Goal: Information Seeking & Learning: Stay updated

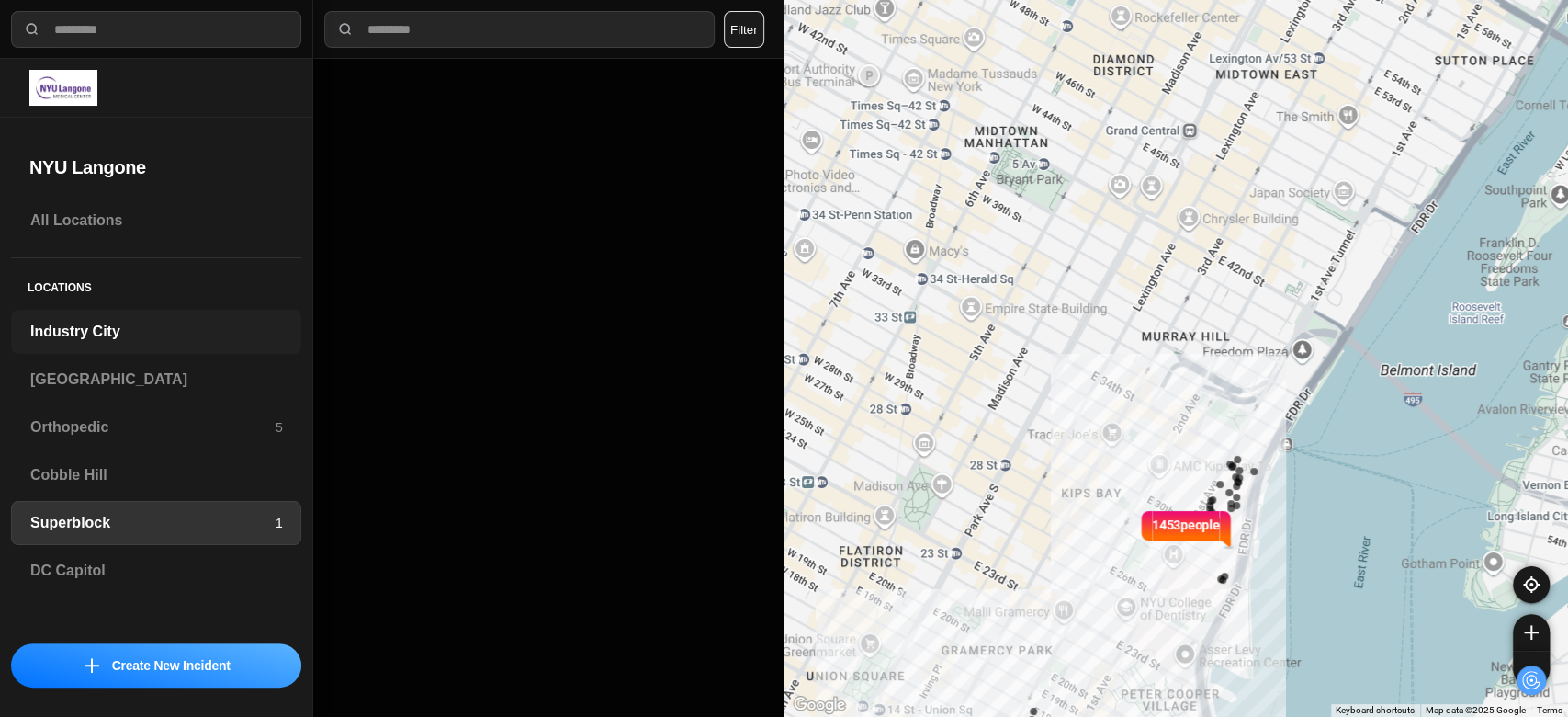
click at [64, 332] on h3 "Industry City" at bounding box center [156, 331] width 252 height 22
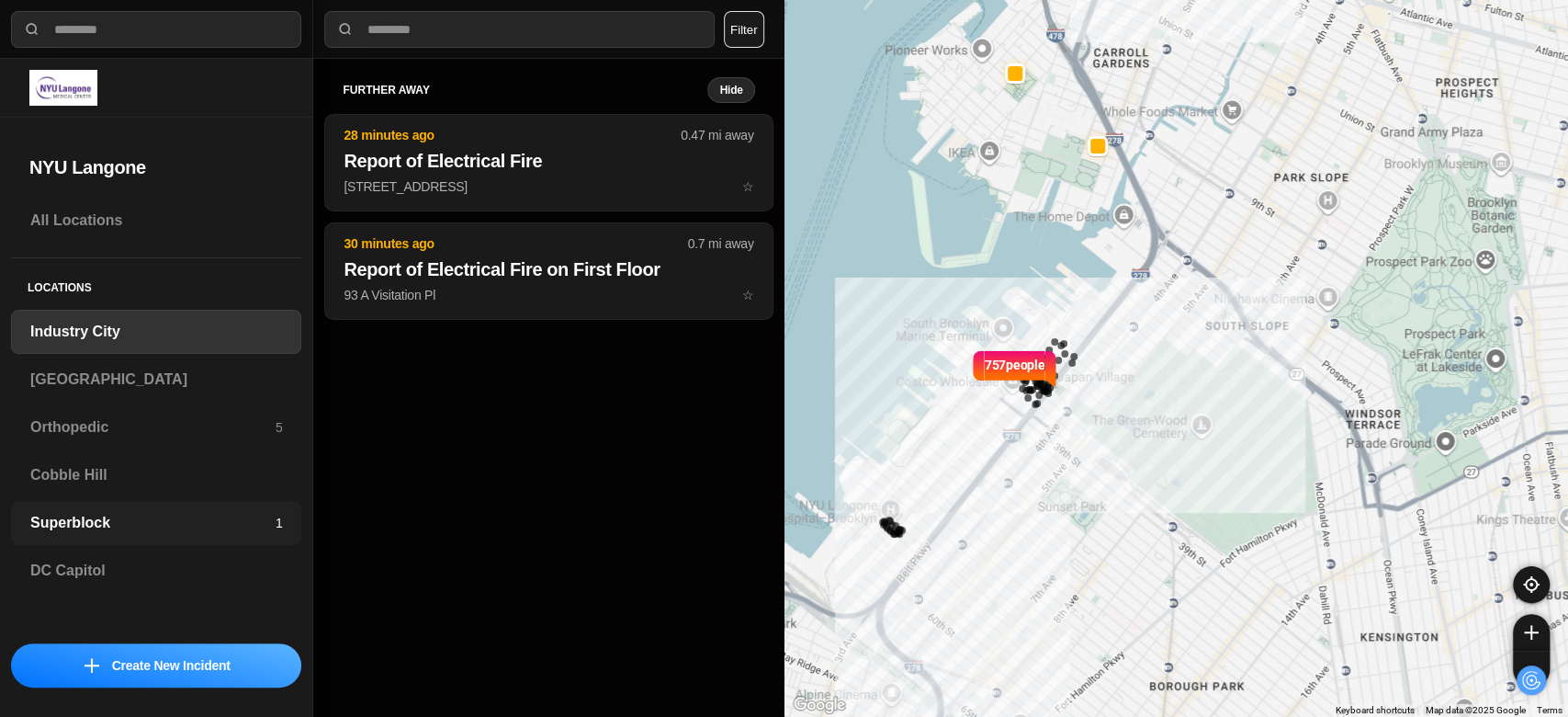
click at [94, 525] on h3 "Superblock" at bounding box center [153, 523] width 246 height 22
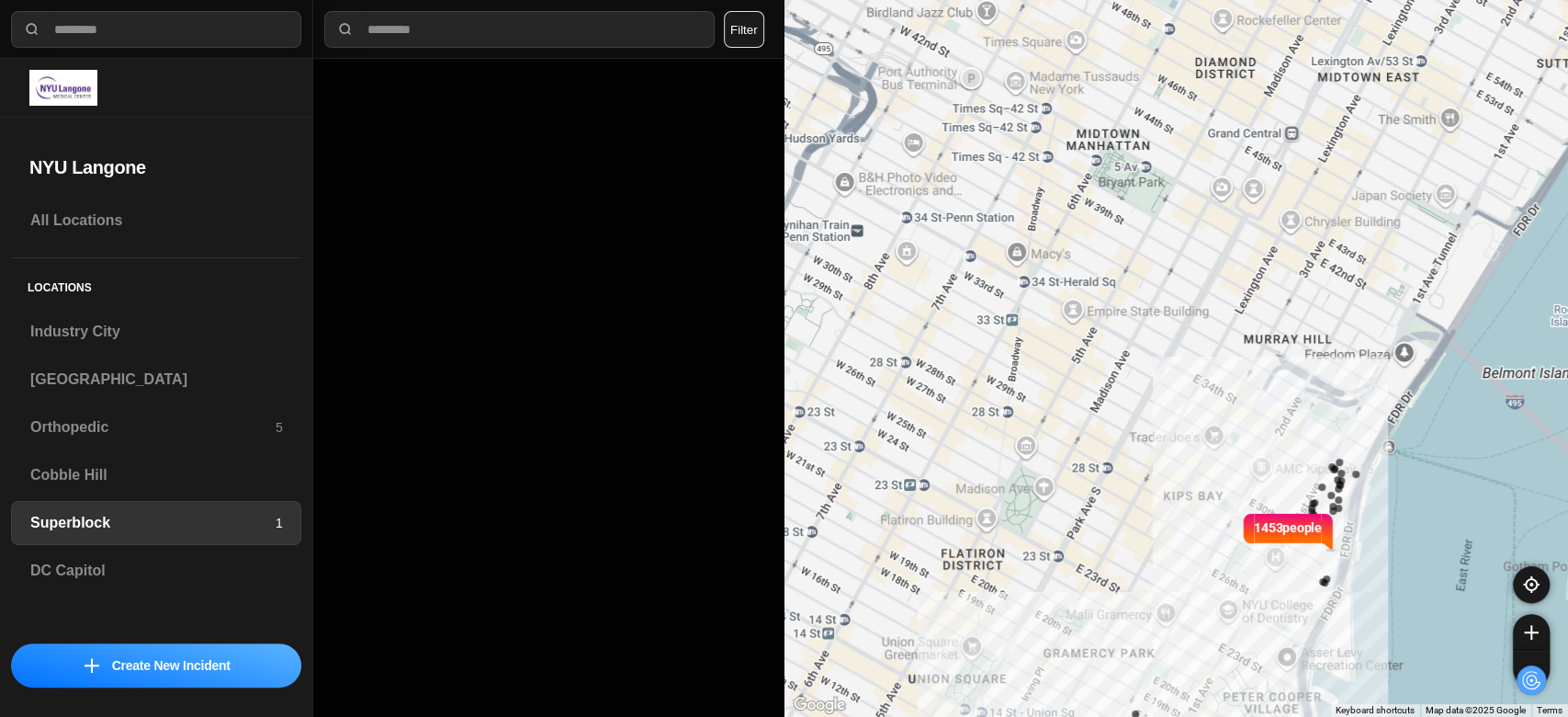
drag, startPoint x: 995, startPoint y: 433, endPoint x: 1099, endPoint y: 435, distance: 104.0
click at [1099, 435] on div "1453 people" at bounding box center [1177, 358] width 785 height 717
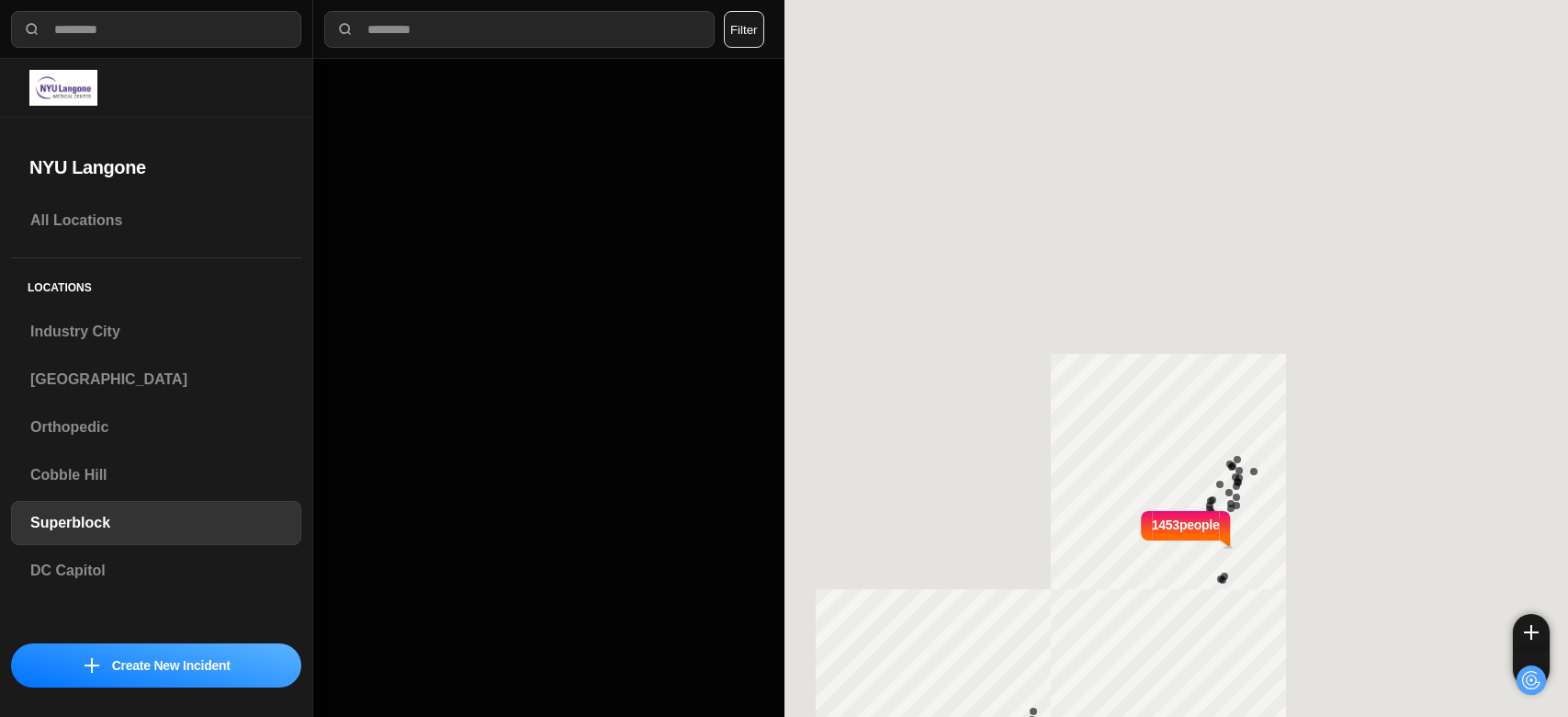
select select "*"
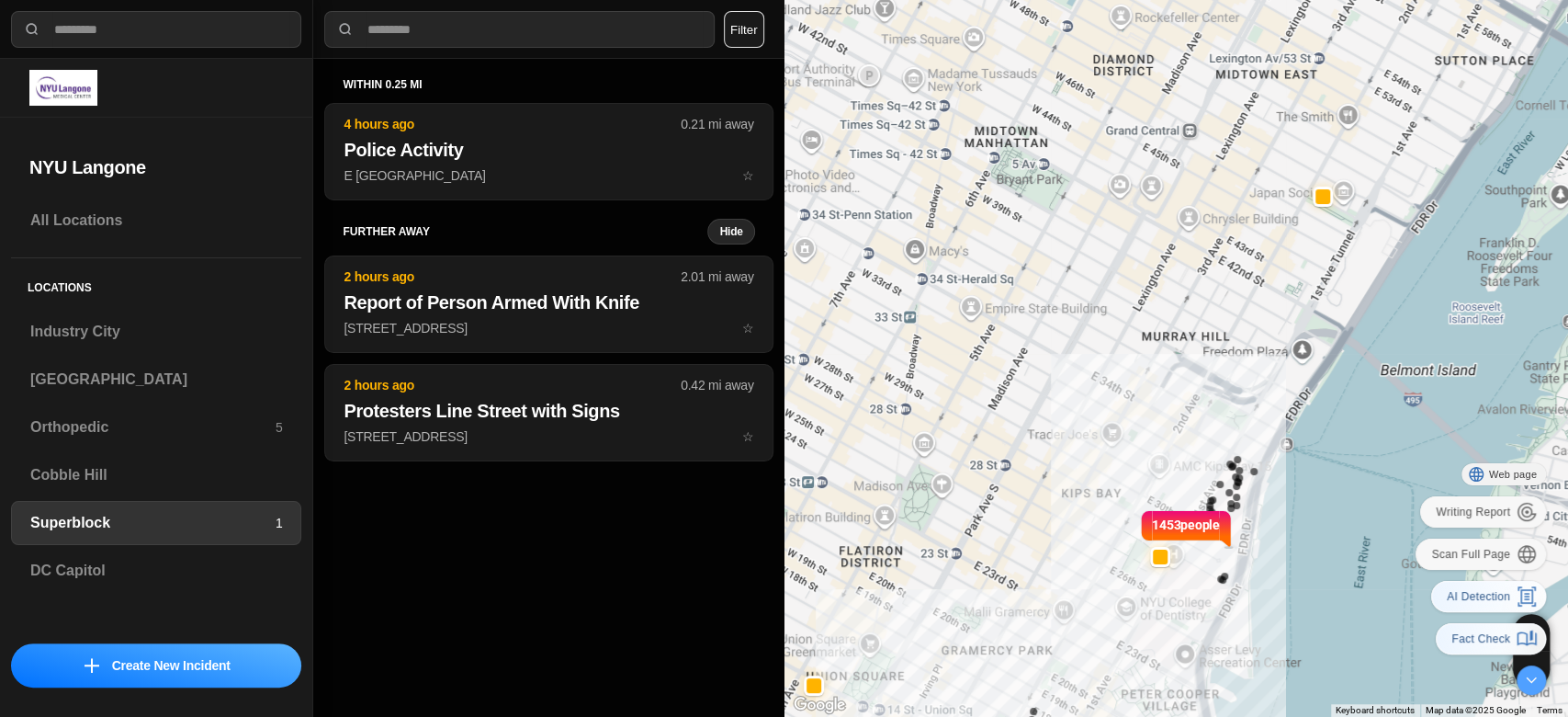
click at [1531, 677] on div at bounding box center [1531, 680] width 29 height 29
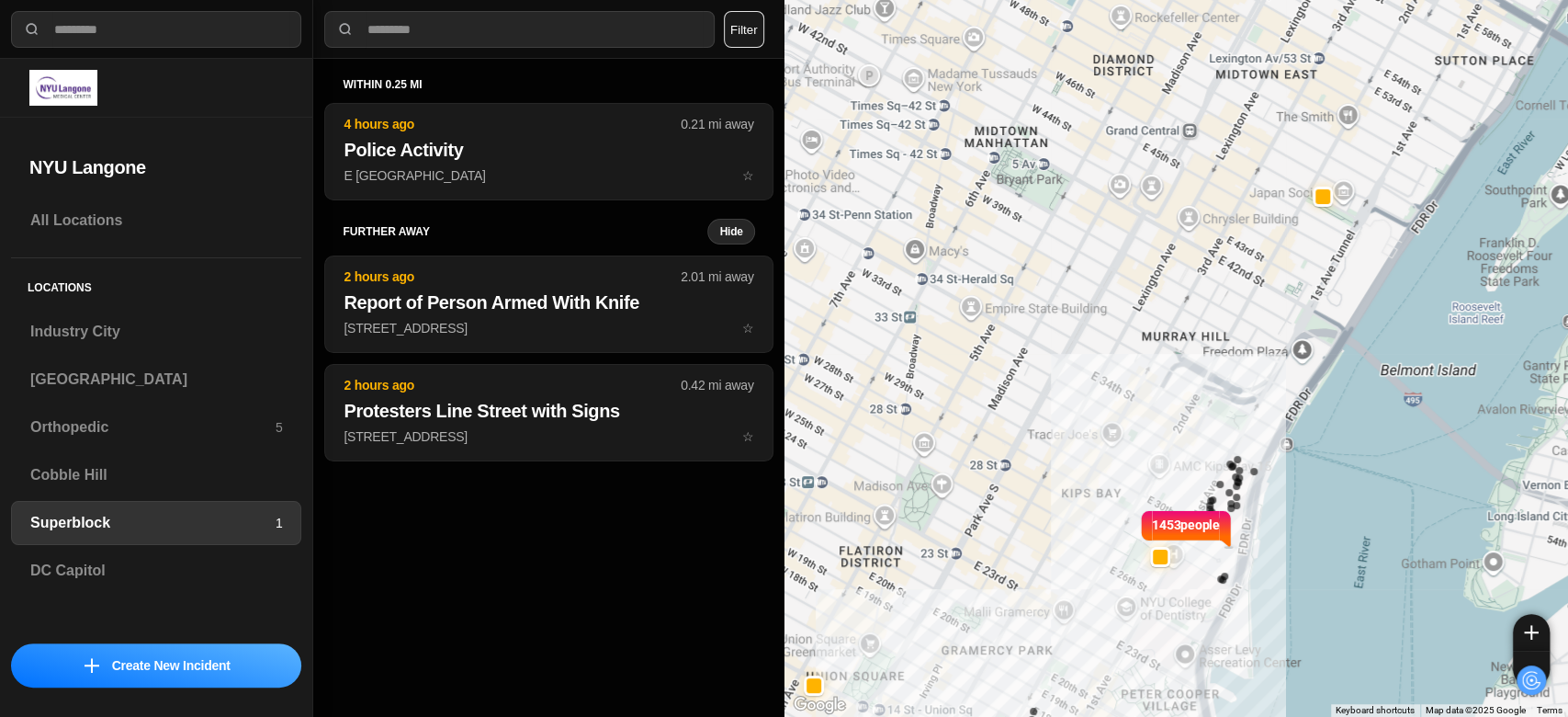
click at [1137, 557] on div "1453 people" at bounding box center [1177, 358] width 785 height 717
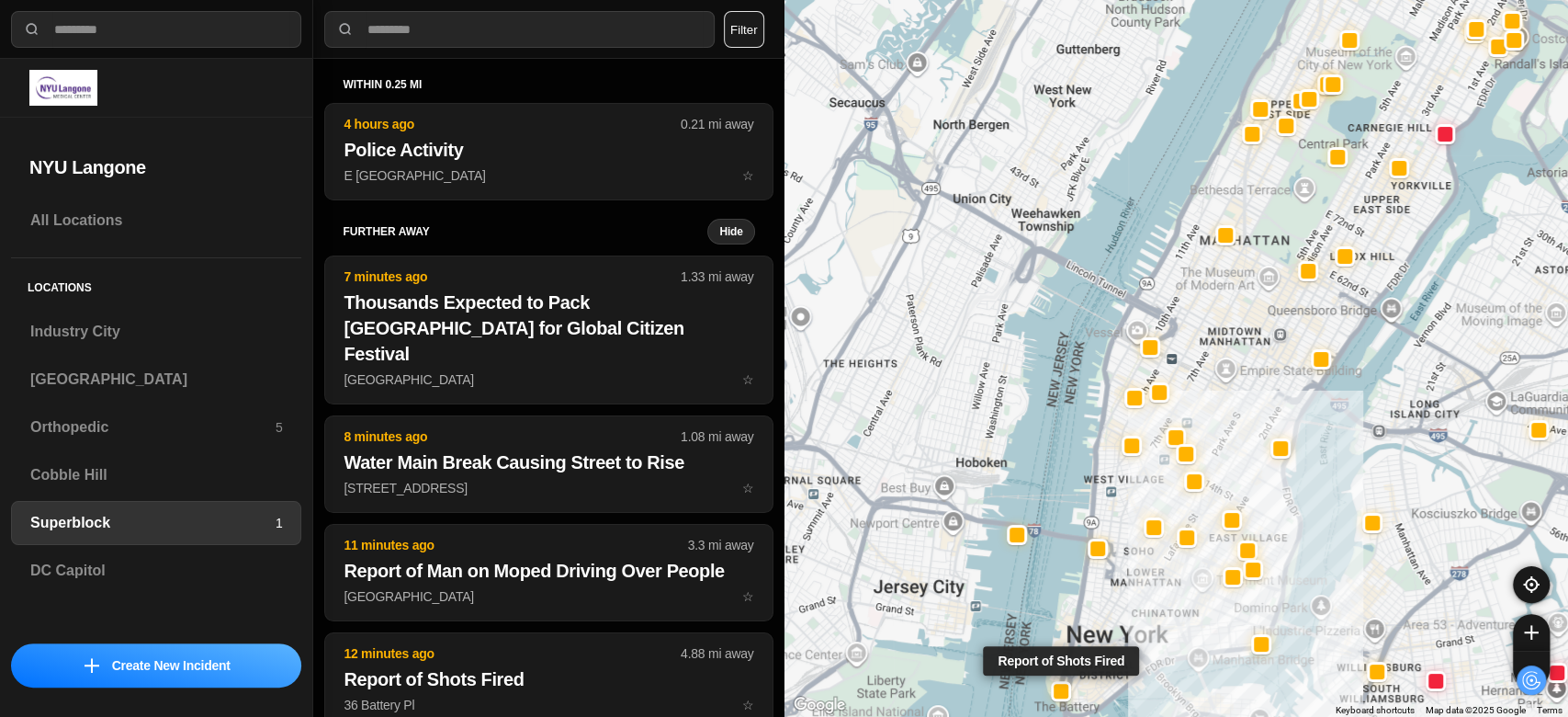
click at [1061, 689] on div at bounding box center [1062, 691] width 15 height 15
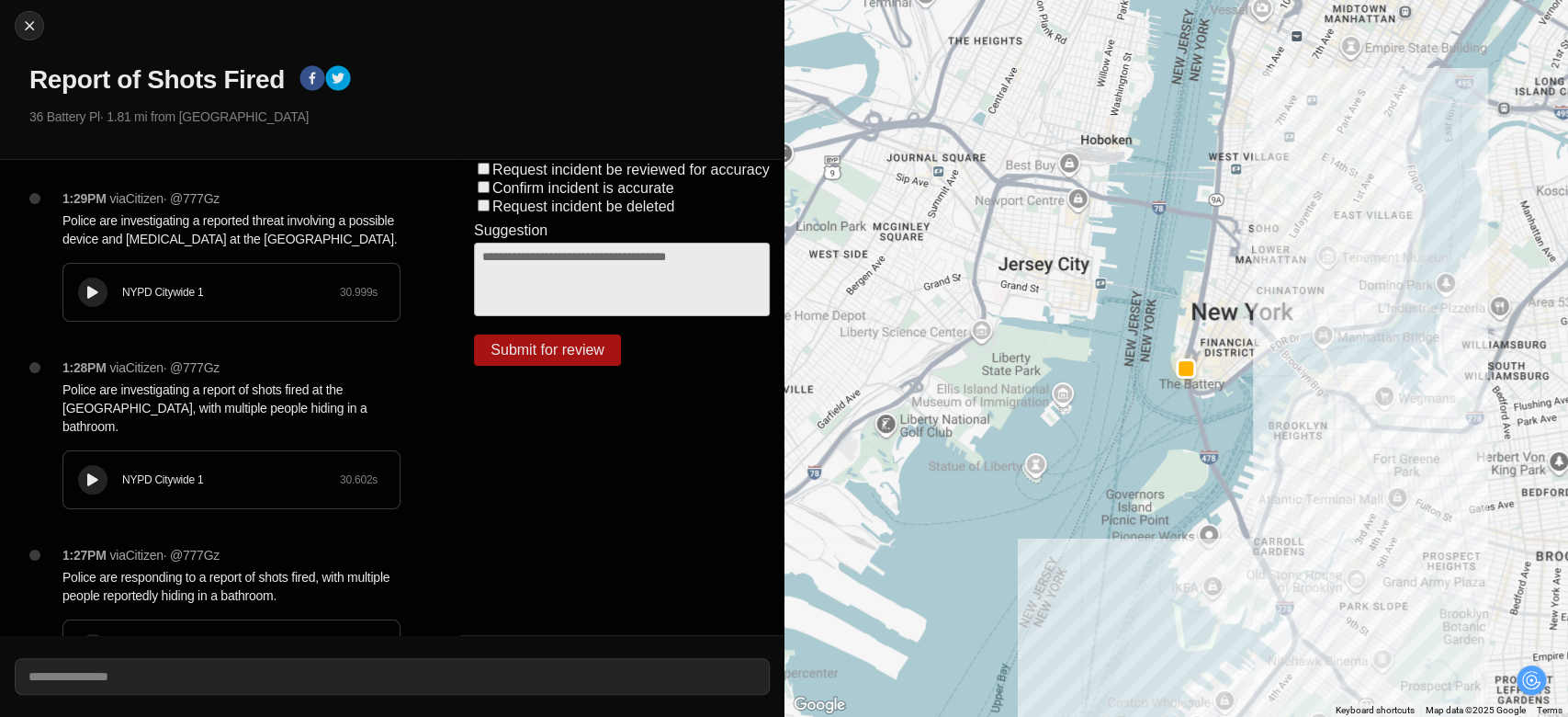
click at [96, 299] on icon at bounding box center [93, 292] width 11 height 12
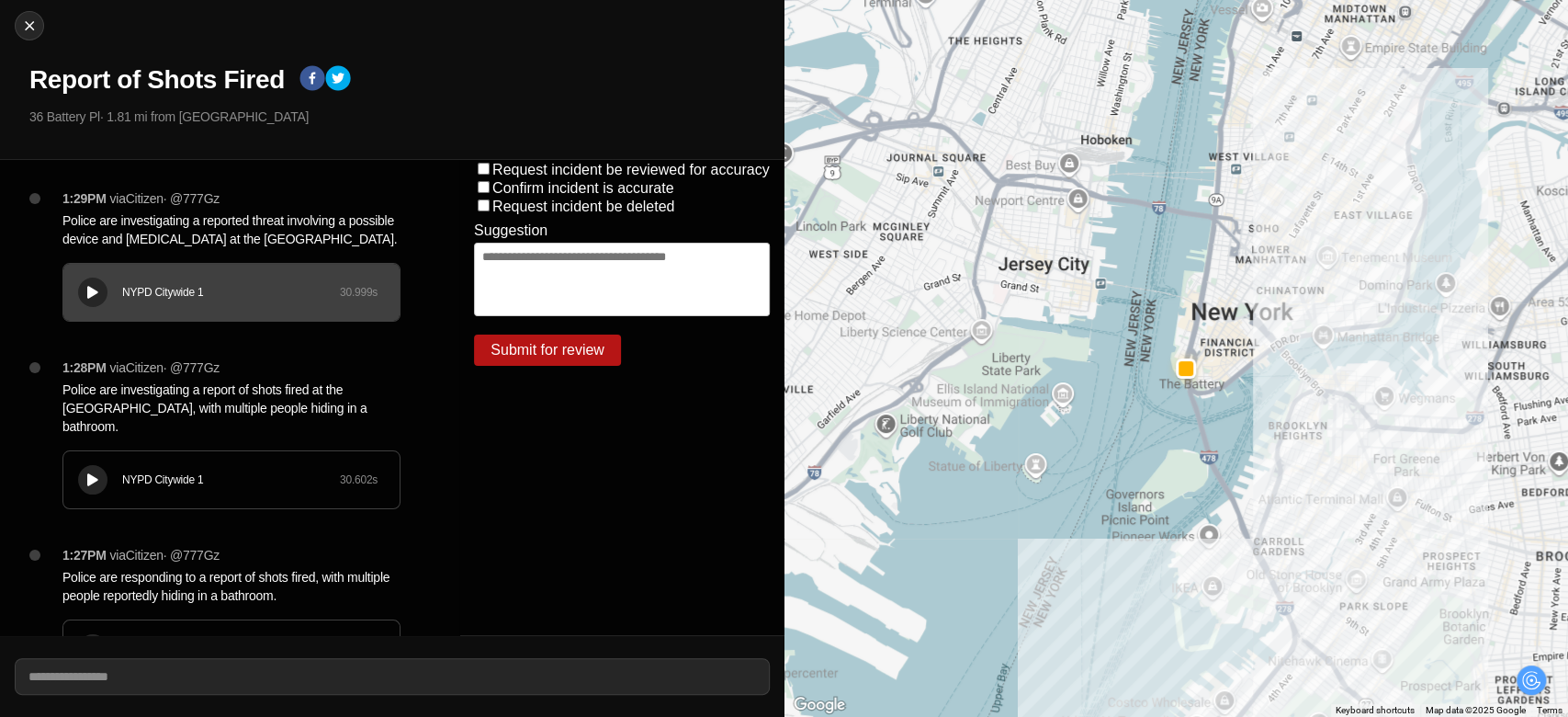
click at [34, 41] on div "Close Report of Shots Fired 36 Battery Pl · 1.81 mi from Industry City" at bounding box center [392, 80] width 785 height 160
click at [30, 20] on img at bounding box center [28, 25] width 18 height 18
select select "*"
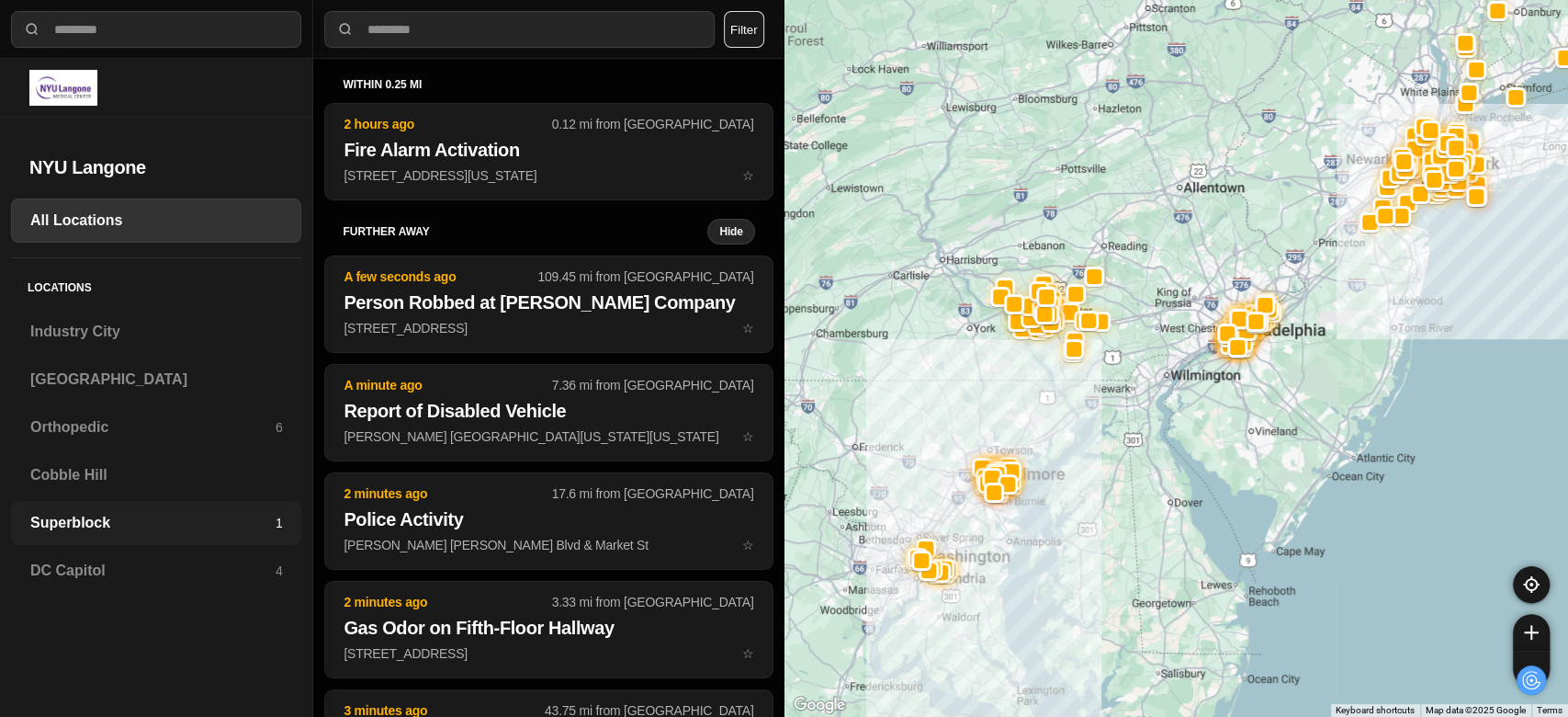
click at [69, 514] on h3 "Superblock" at bounding box center [153, 523] width 246 height 22
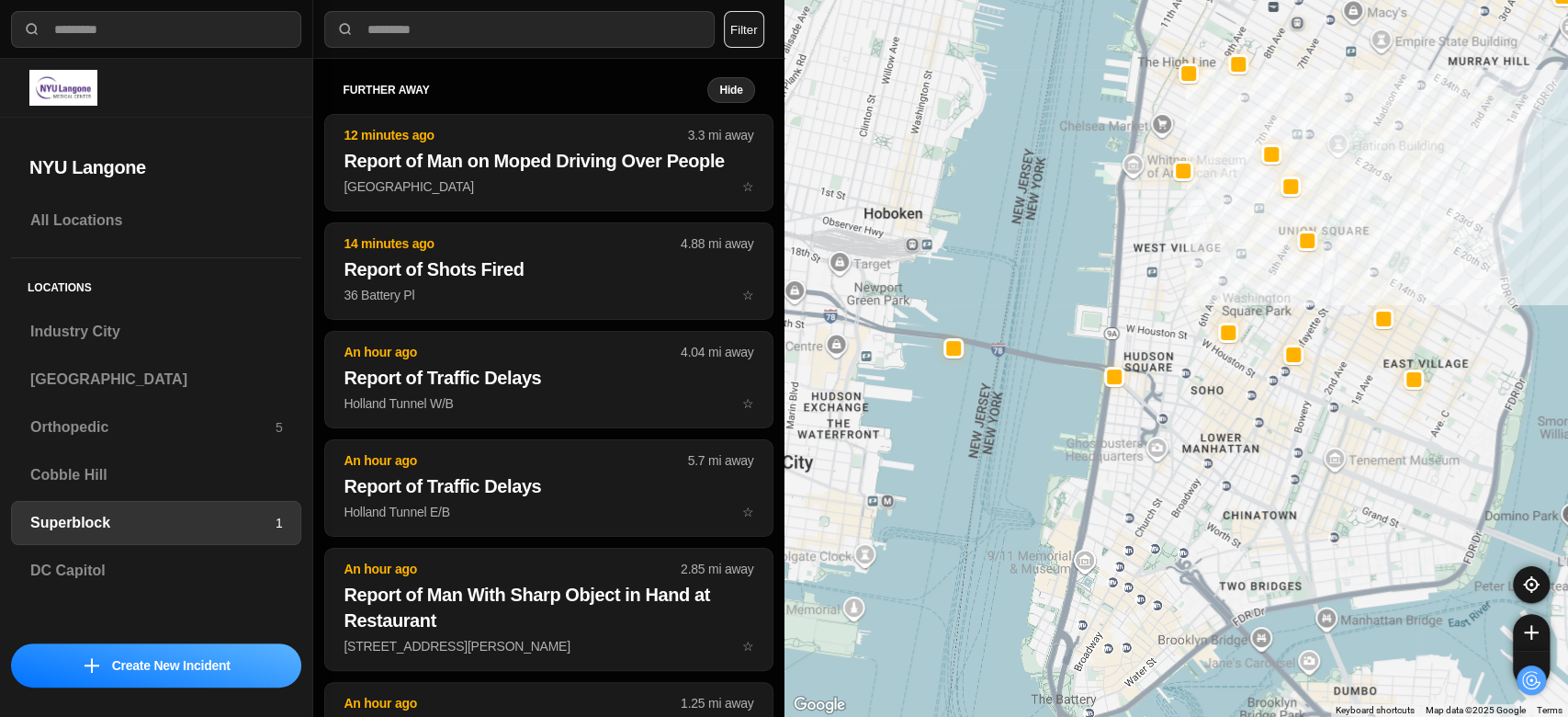
drag, startPoint x: 1124, startPoint y: 570, endPoint x: 1168, endPoint y: 233, distance: 339.9
click at [1168, 233] on div at bounding box center [1177, 358] width 785 height 717
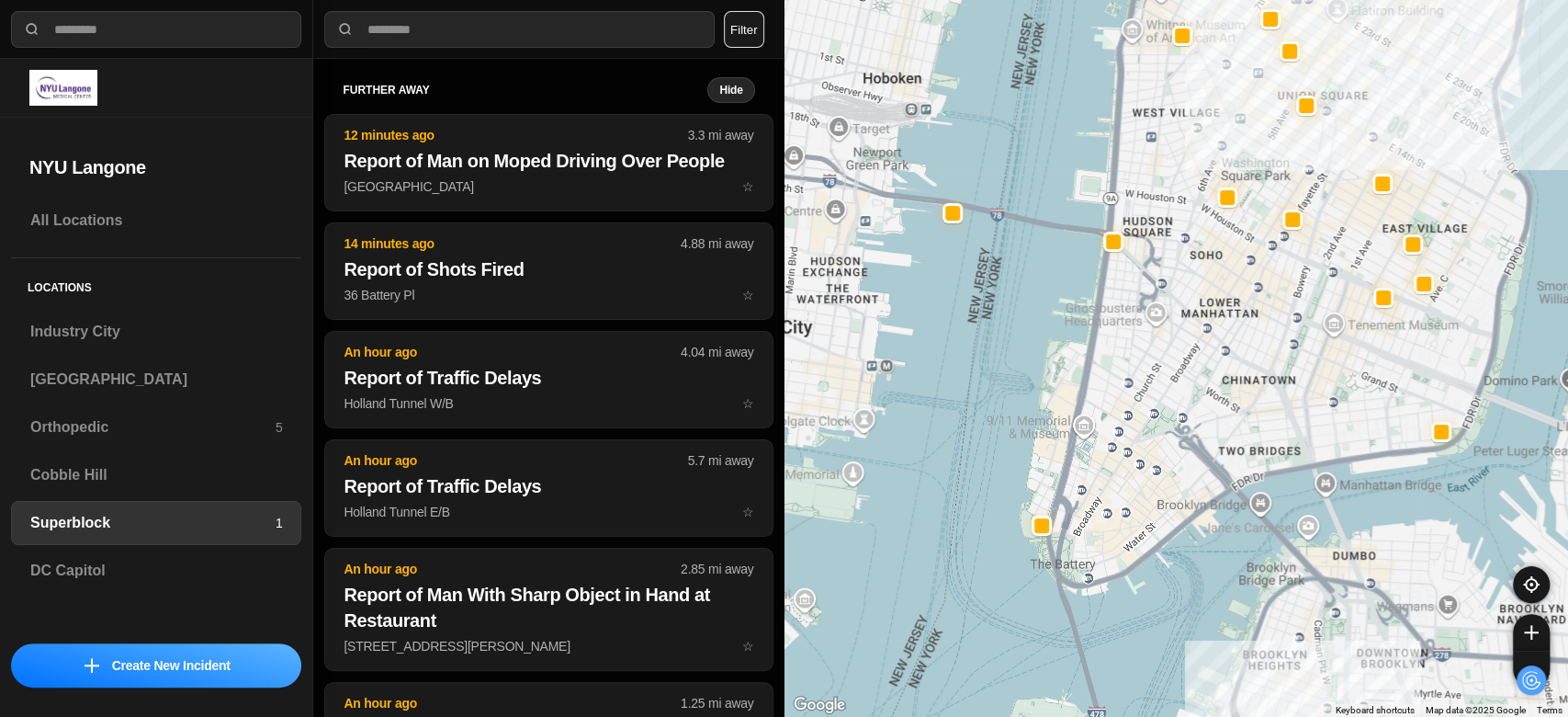
drag, startPoint x: 1213, startPoint y: 491, endPoint x: 1218, endPoint y: 323, distance: 168.1
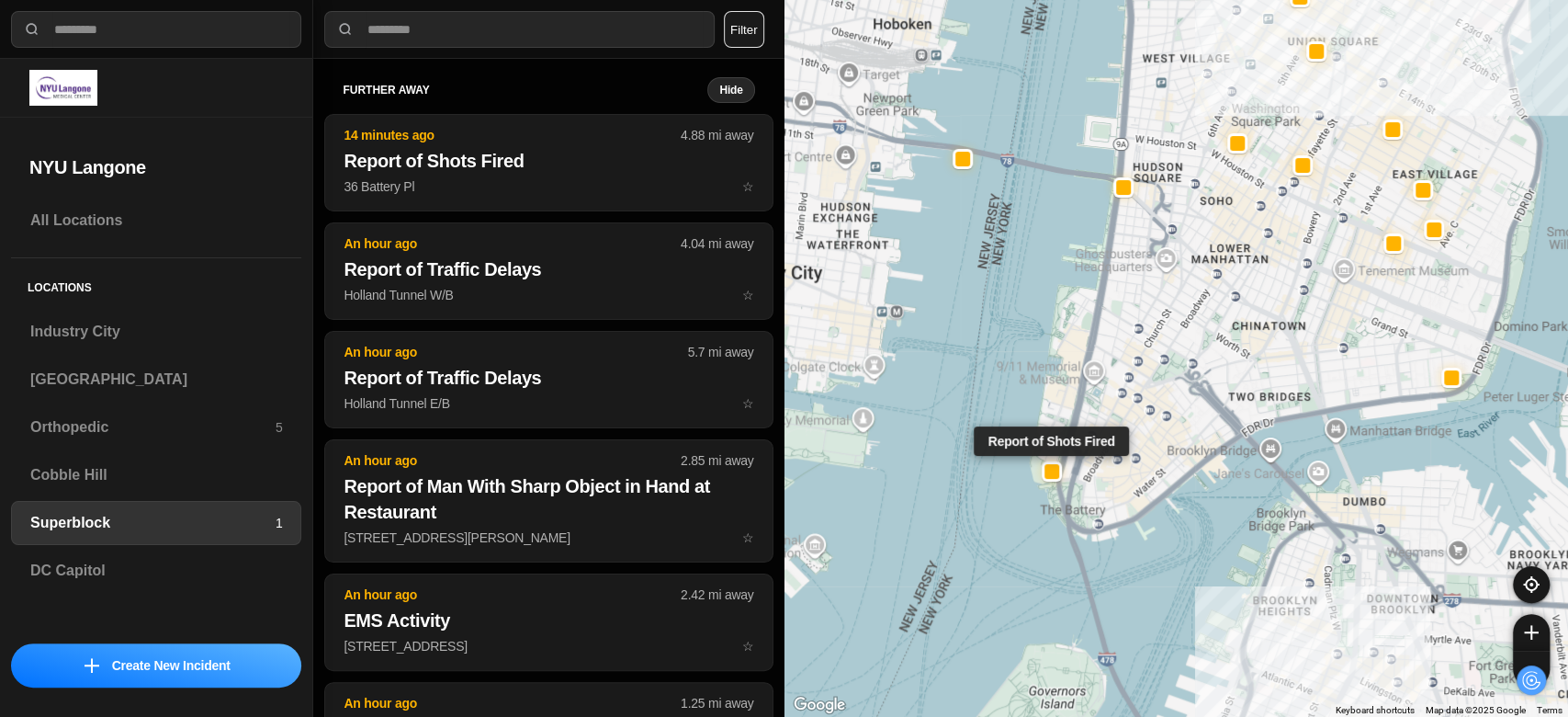
click at [1054, 477] on div at bounding box center [1052, 471] width 15 height 15
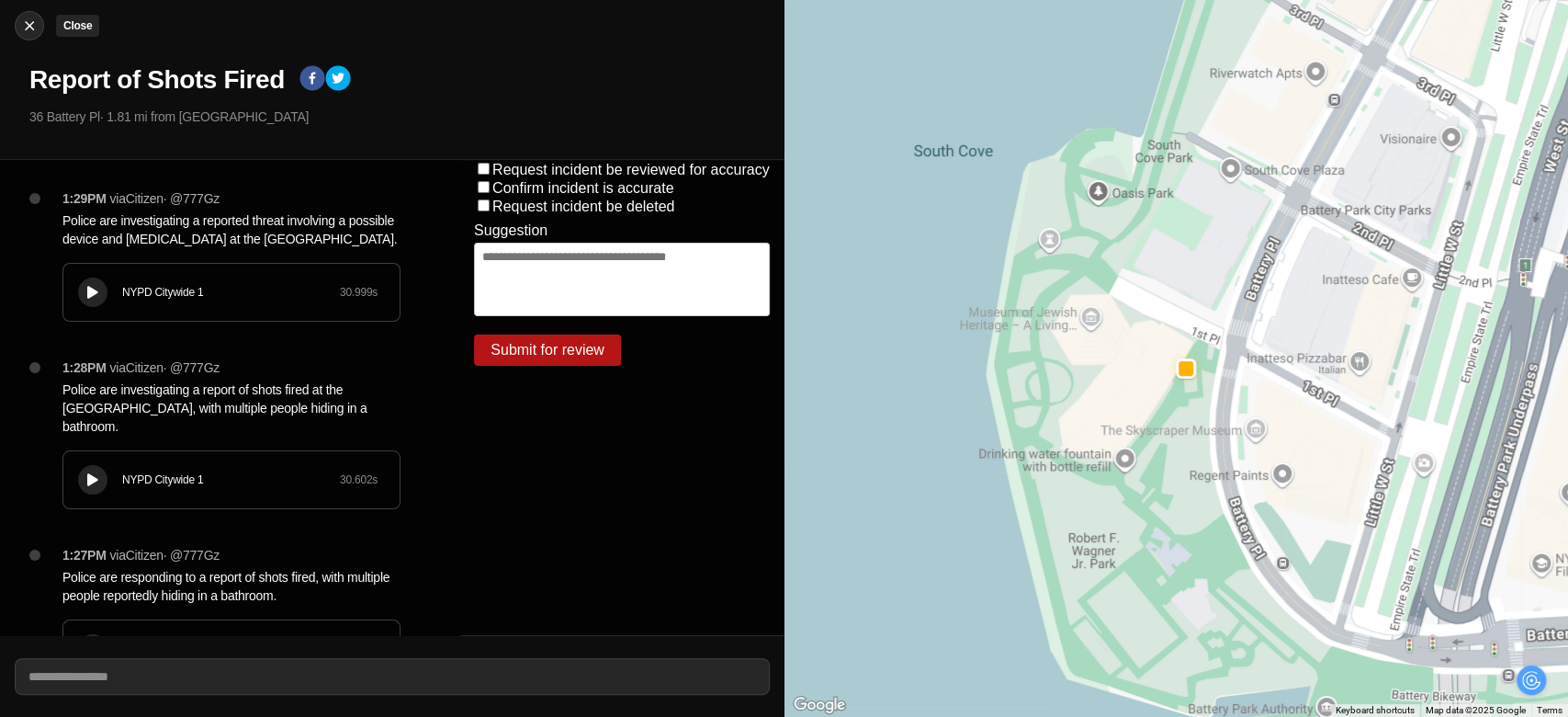
click at [29, 27] on img at bounding box center [28, 25] width 18 height 18
select select "*"
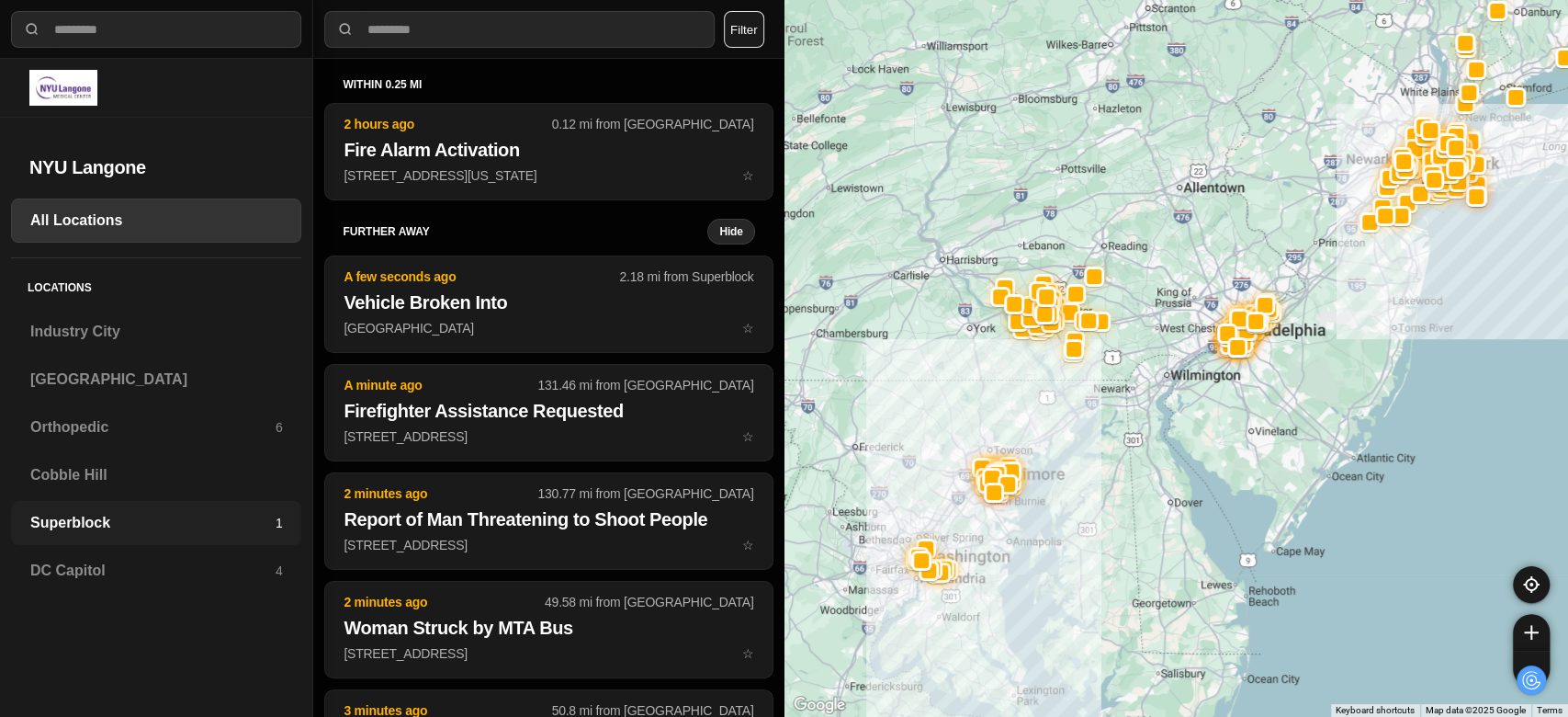
click at [78, 522] on h3 "Superblock" at bounding box center [153, 523] width 246 height 22
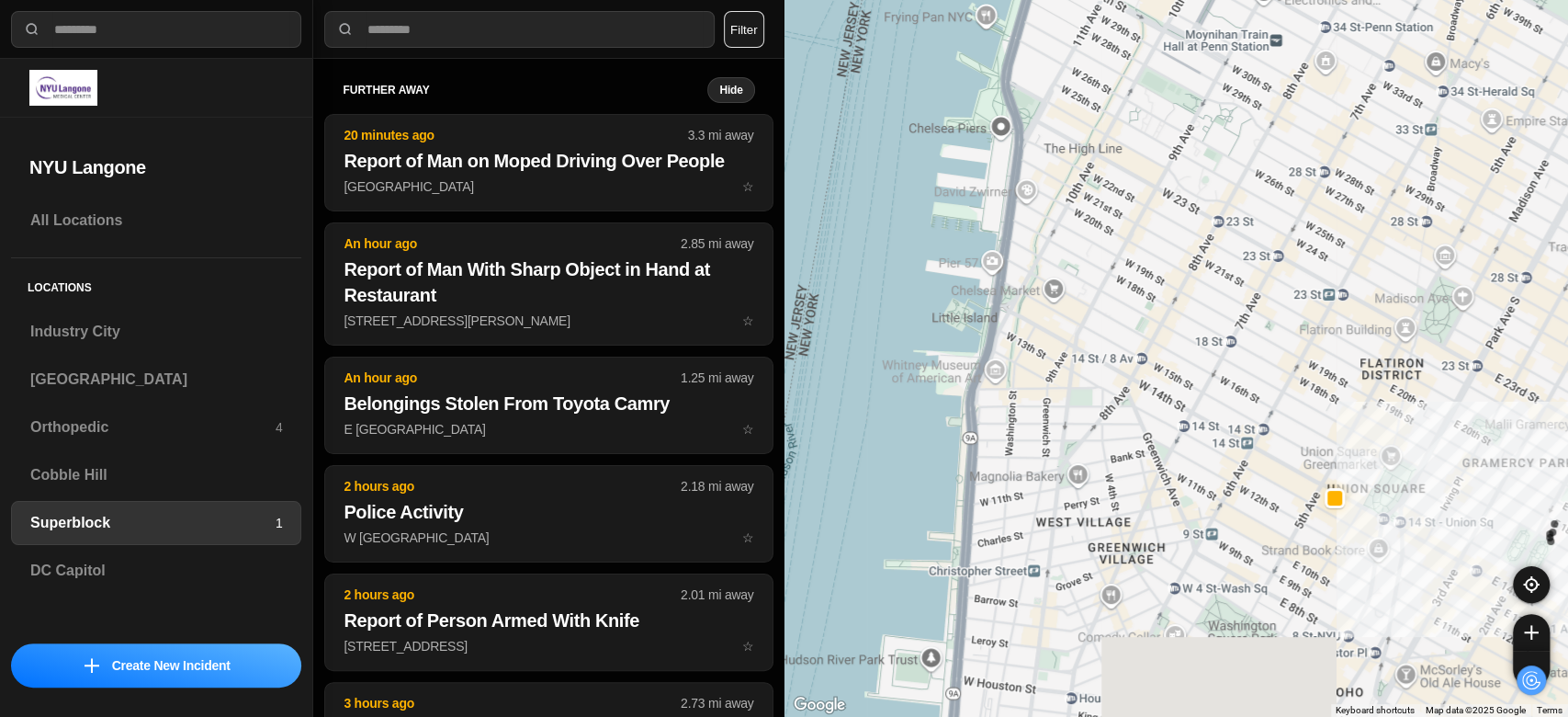
drag, startPoint x: 999, startPoint y: 343, endPoint x: 1525, endPoint y: 156, distance: 558.3
click at [1525, 156] on div "1453 people" at bounding box center [1177, 358] width 785 height 717
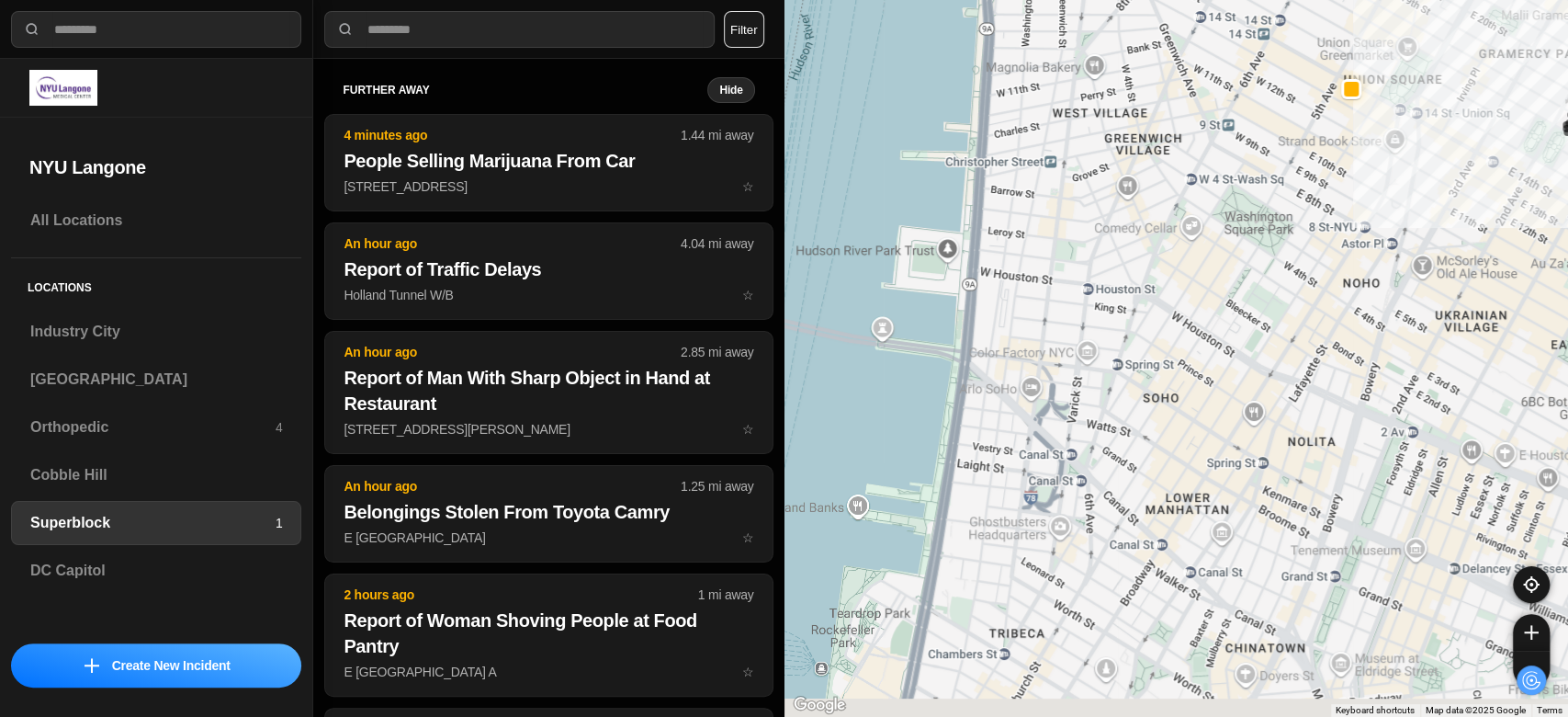
drag, startPoint x: 1272, startPoint y: 476, endPoint x: 1286, endPoint y: 59, distance: 417.2
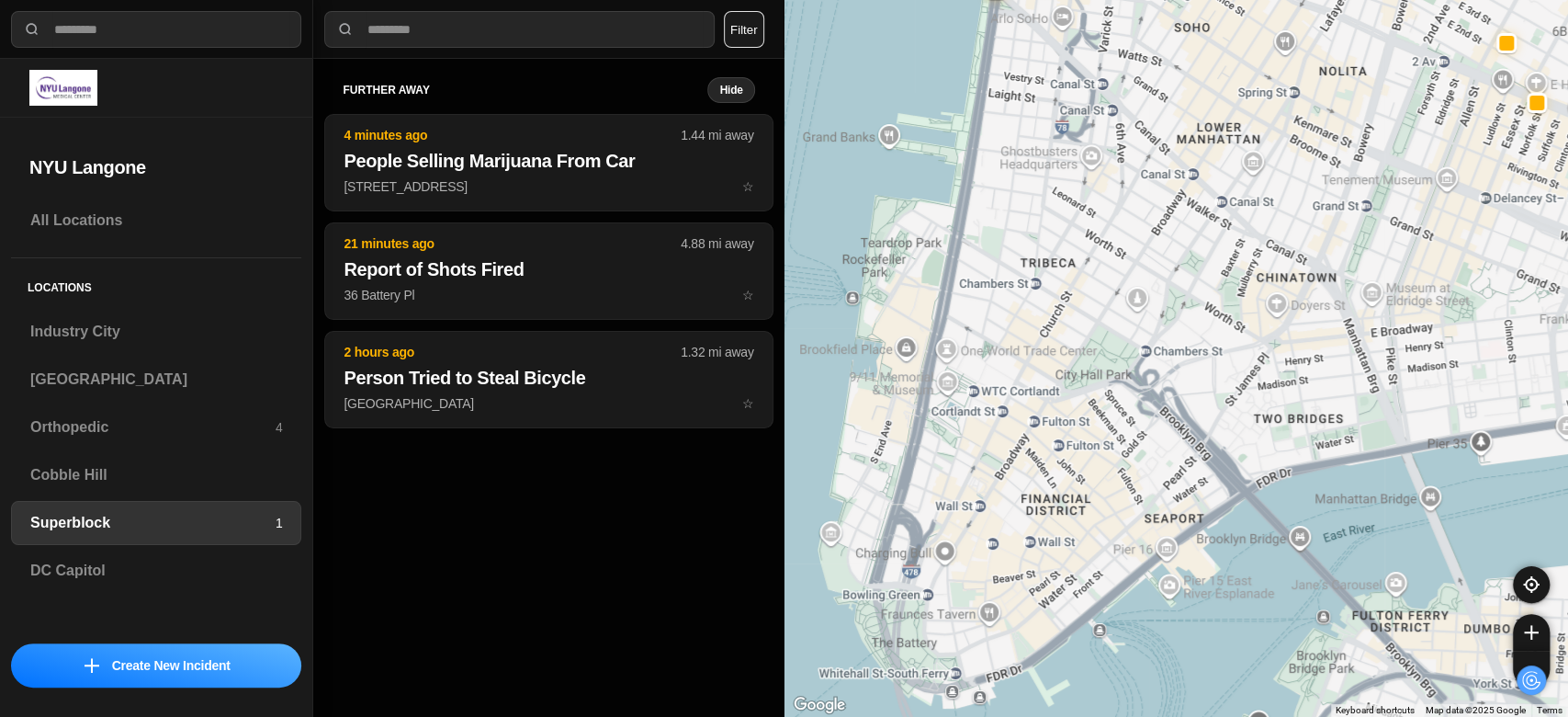
drag, startPoint x: 1102, startPoint y: 447, endPoint x: 1134, endPoint y: 81, distance: 367.4
click at [1134, 81] on div "1453 people" at bounding box center [1177, 358] width 785 height 717
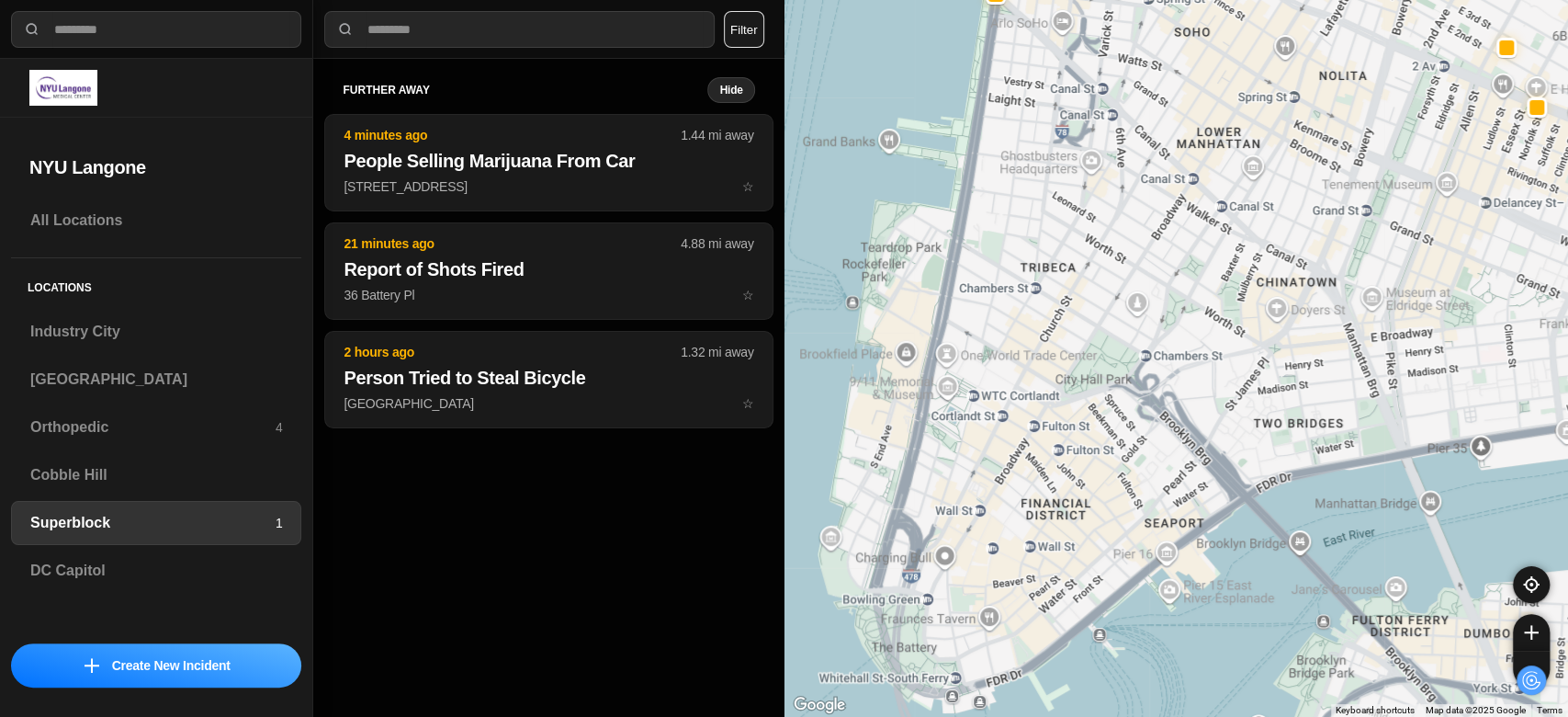
click at [1134, 81] on div "1453 people" at bounding box center [1177, 358] width 785 height 717
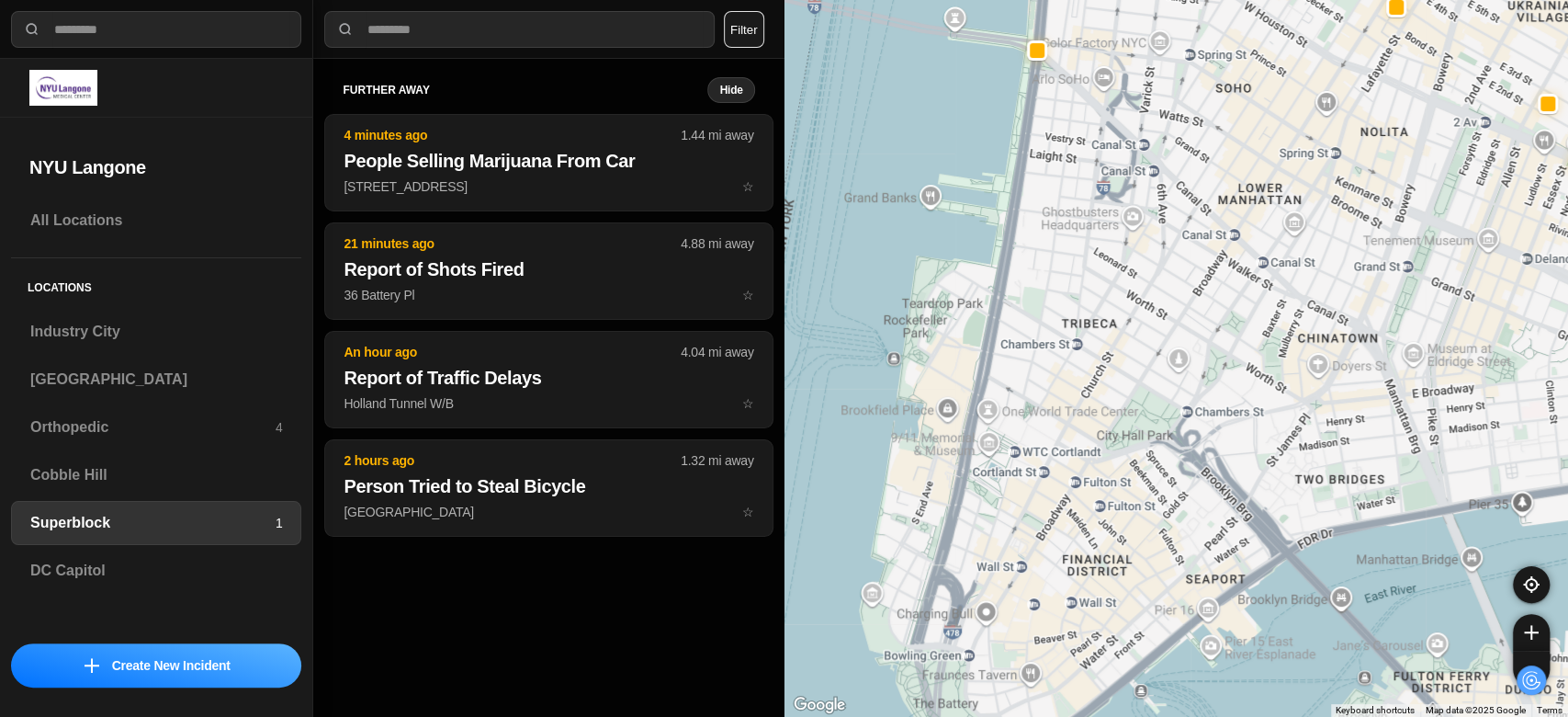
drag, startPoint x: 994, startPoint y: 450, endPoint x: 1039, endPoint y: 510, distance: 75.0
click at [1039, 510] on div "1453 people" at bounding box center [1177, 358] width 785 height 717
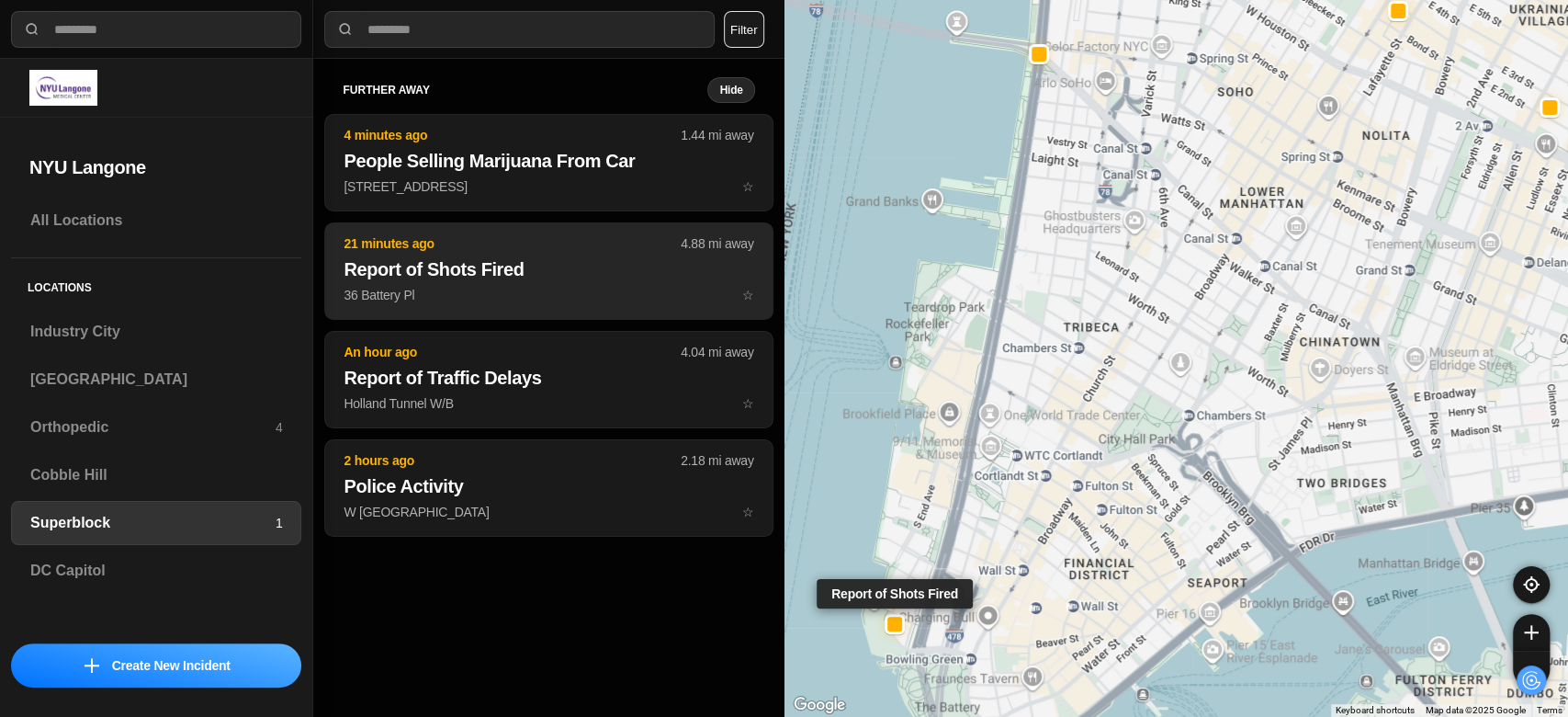
click at [646, 287] on p "36 Battery Pl ☆" at bounding box center [548, 294] width 410 height 18
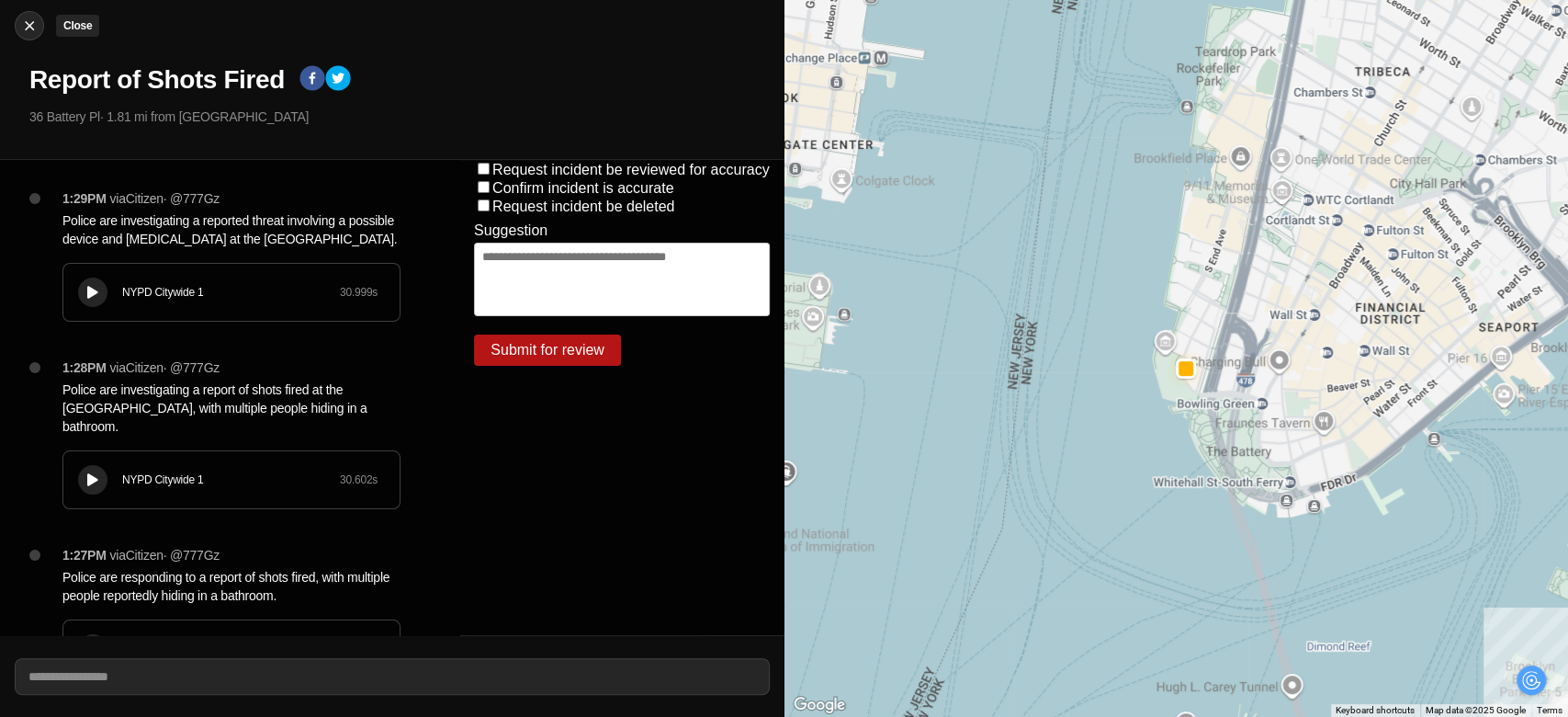
click at [37, 23] on img at bounding box center [28, 25] width 18 height 18
select select "*"
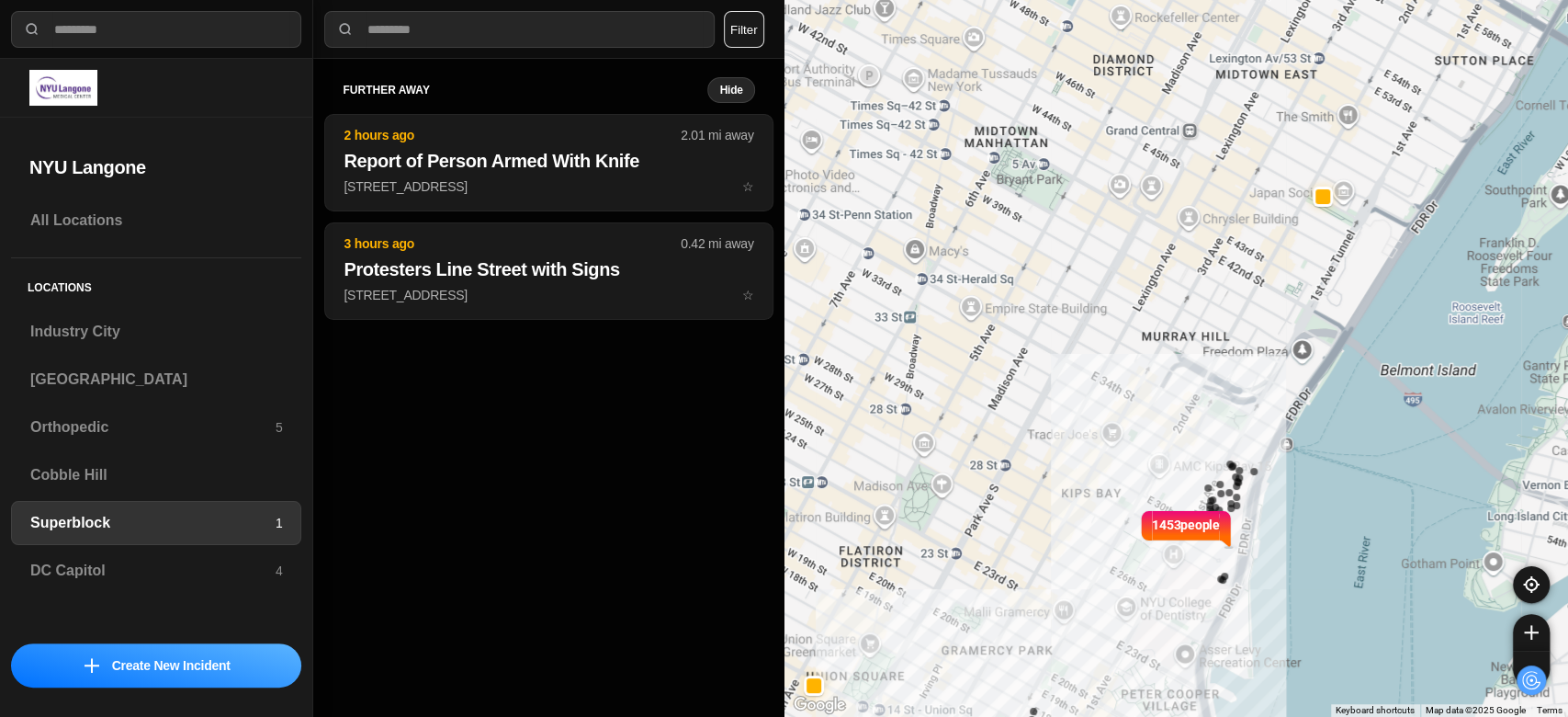
click at [1389, 322] on div "1453 people" at bounding box center [1177, 358] width 785 height 717
drag, startPoint x: 1043, startPoint y: 324, endPoint x: 1121, endPoint y: 269, distance: 95.4
click at [1121, 269] on div "1453 people" at bounding box center [1177, 358] width 785 height 717
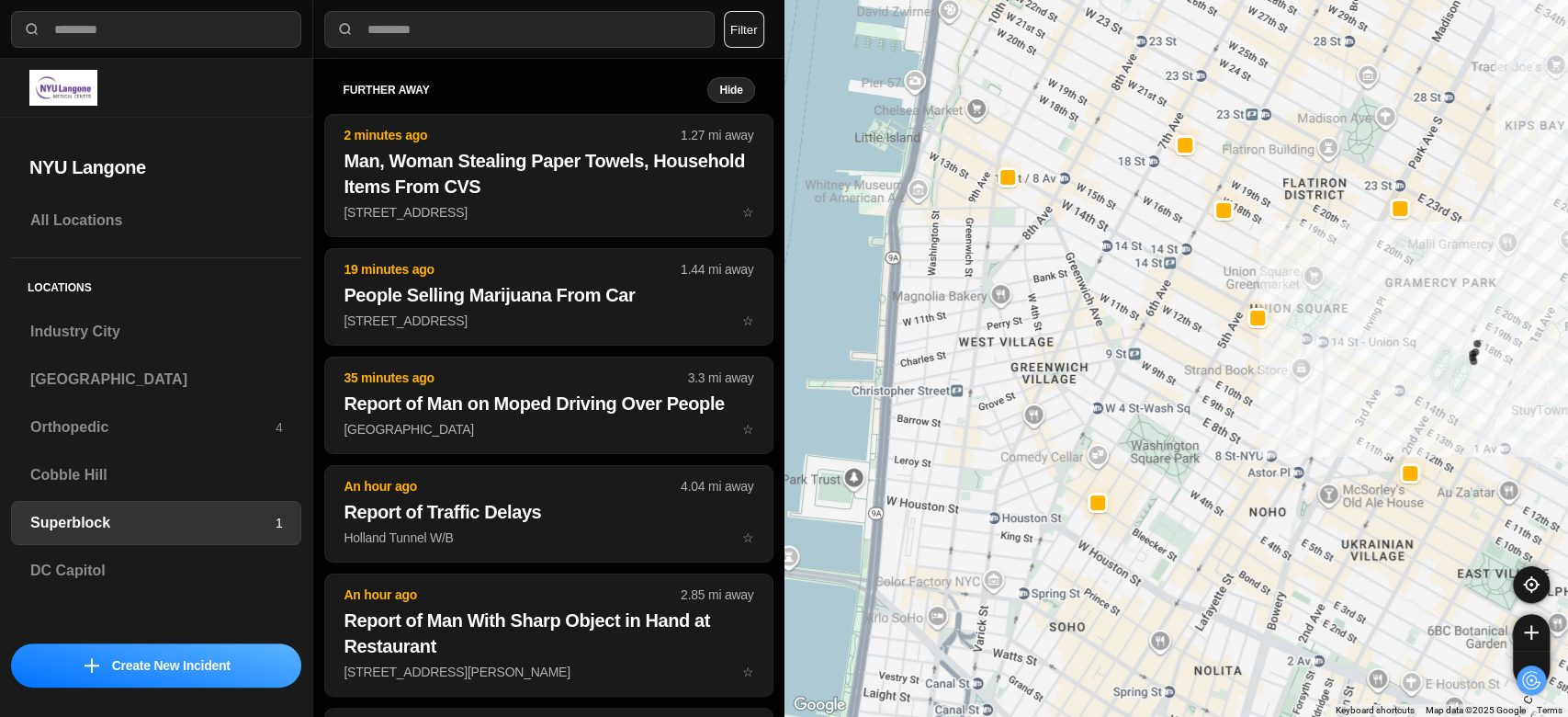
drag, startPoint x: 990, startPoint y: 352, endPoint x: 1434, endPoint y: -7, distance: 571.0
click at [1434, 0] on html "**********" at bounding box center [784, 358] width 1568 height 717
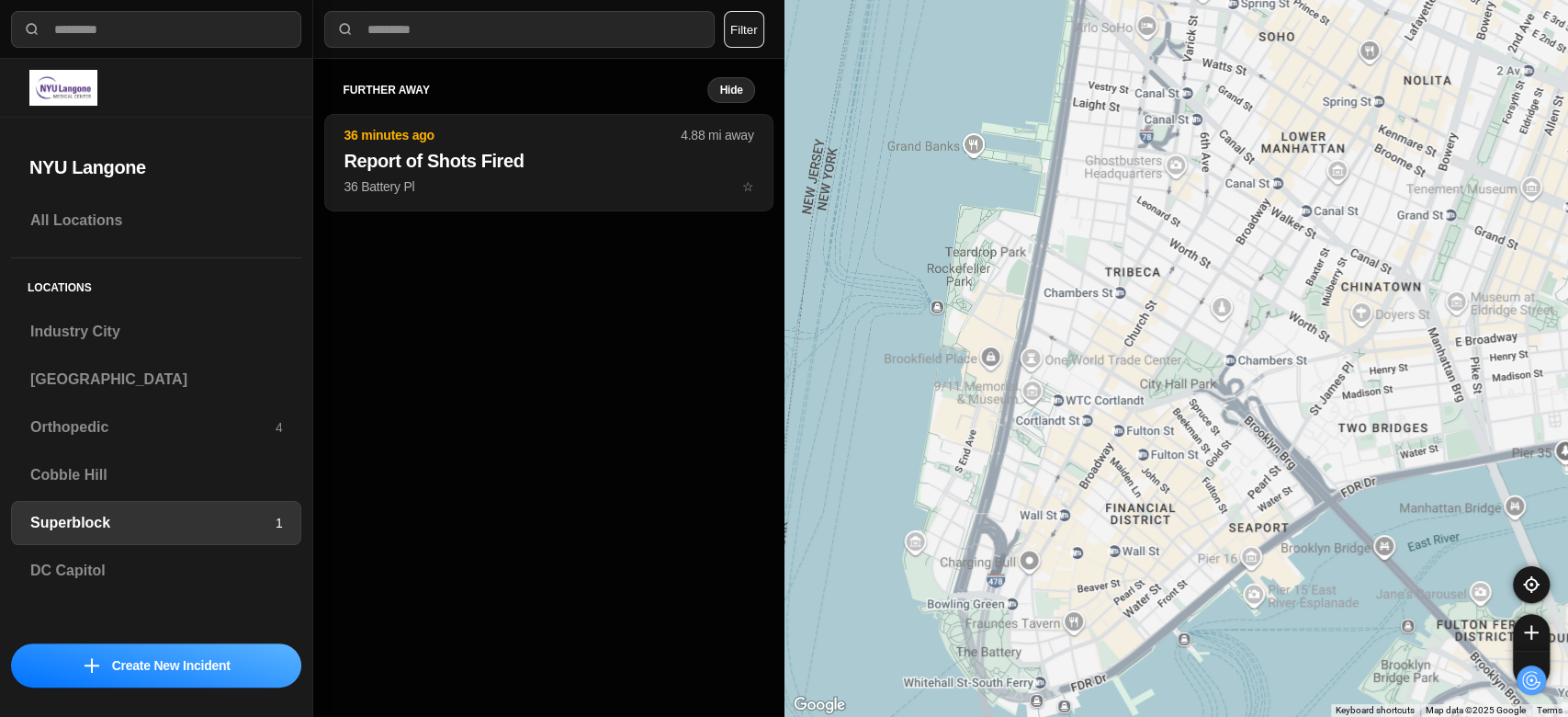
drag, startPoint x: 1158, startPoint y: 567, endPoint x: 1367, endPoint y: -47, distance: 648.6
click at [1367, 0] on html "**********" at bounding box center [784, 358] width 1568 height 717
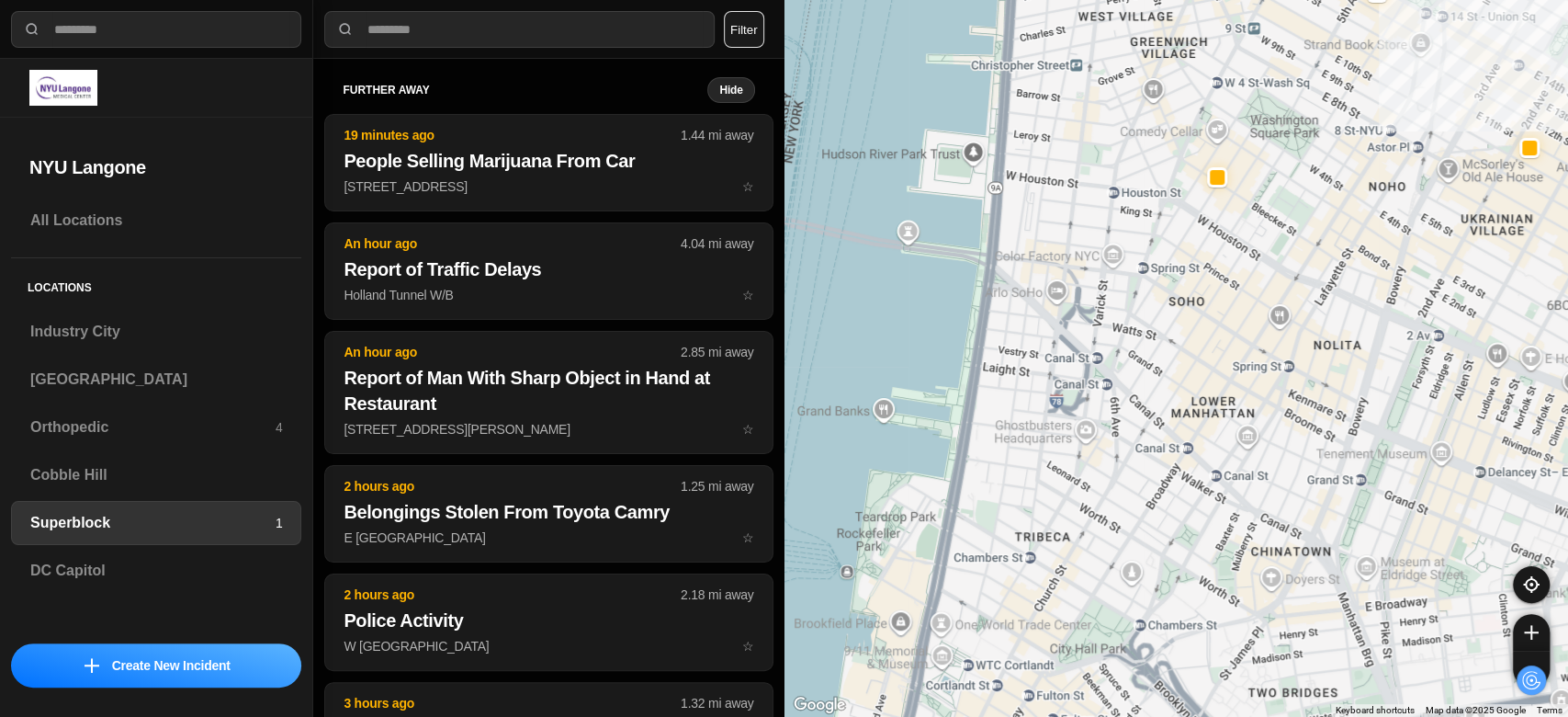
drag, startPoint x: 1203, startPoint y: 202, endPoint x: 1109, endPoint y: 471, distance: 285.0
click at [1109, 471] on div "1453 people" at bounding box center [1177, 358] width 785 height 717
drag, startPoint x: 1191, startPoint y: 414, endPoint x: 1166, endPoint y: 402, distance: 27.7
click at [988, 257] on div at bounding box center [989, 263] width 15 height 15
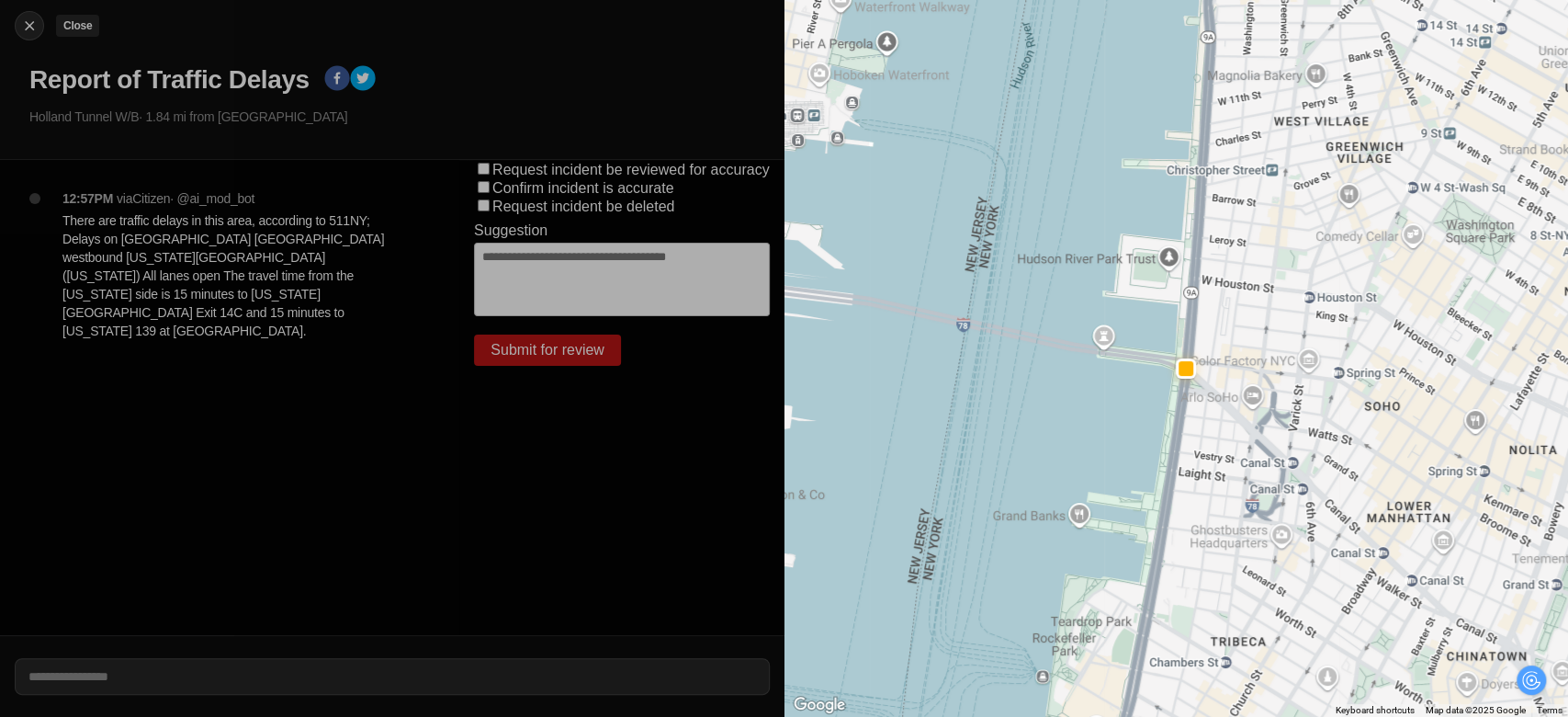
click at [23, 28] on img at bounding box center [28, 25] width 18 height 18
select select "*"
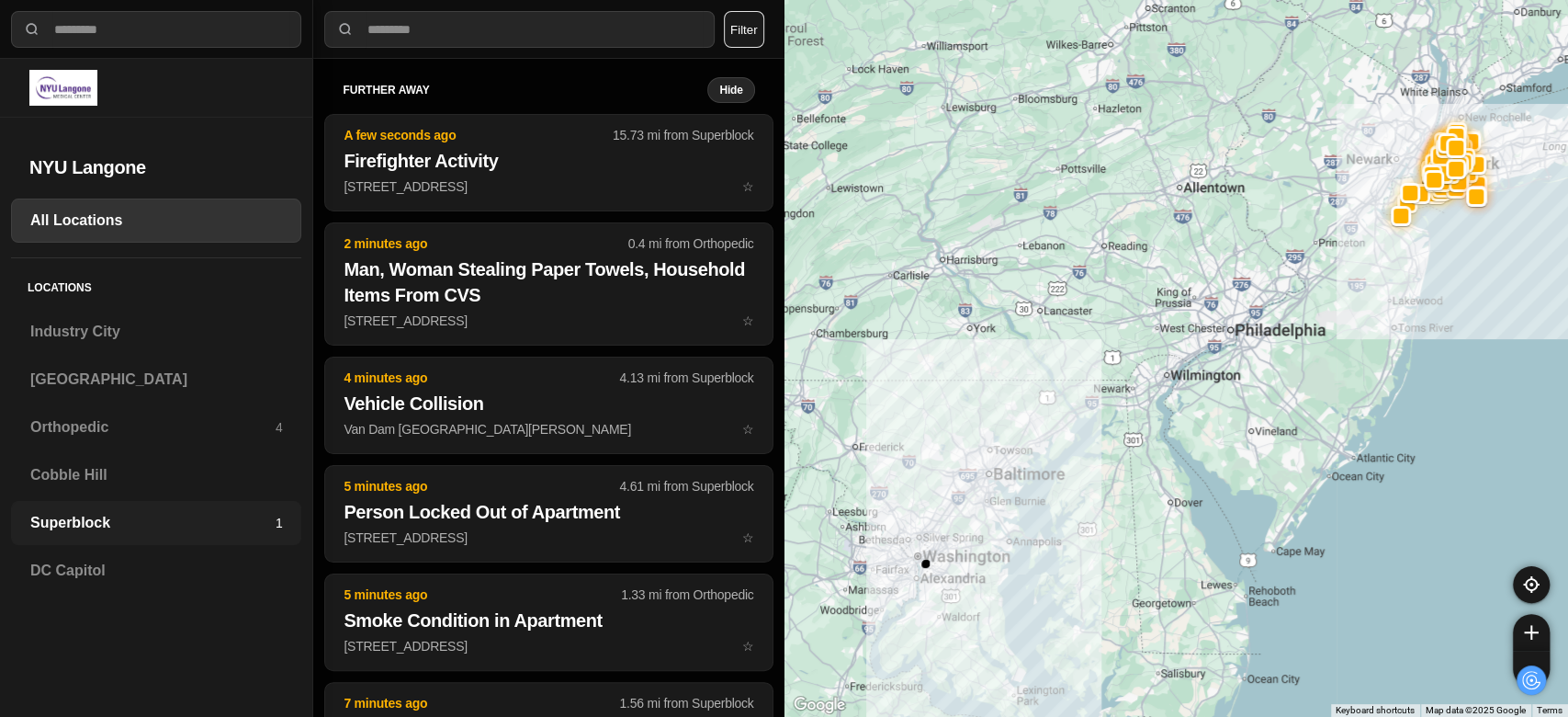
click at [84, 523] on h3 "Superblock" at bounding box center [153, 523] width 246 height 22
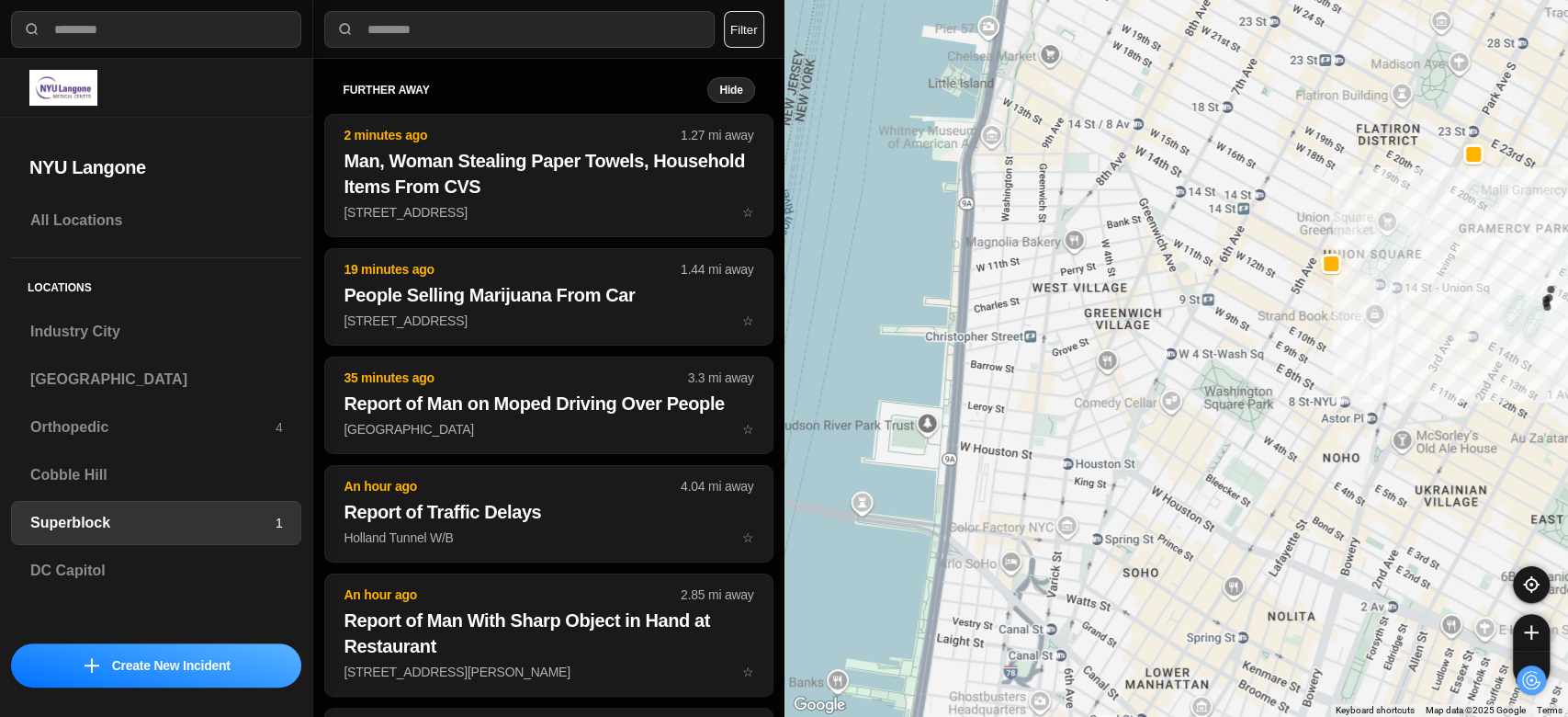
drag, startPoint x: 982, startPoint y: 503, endPoint x: 1502, endPoint y: 81, distance: 669.7
click at [1502, 81] on div "1453 people" at bounding box center [1177, 358] width 785 height 717
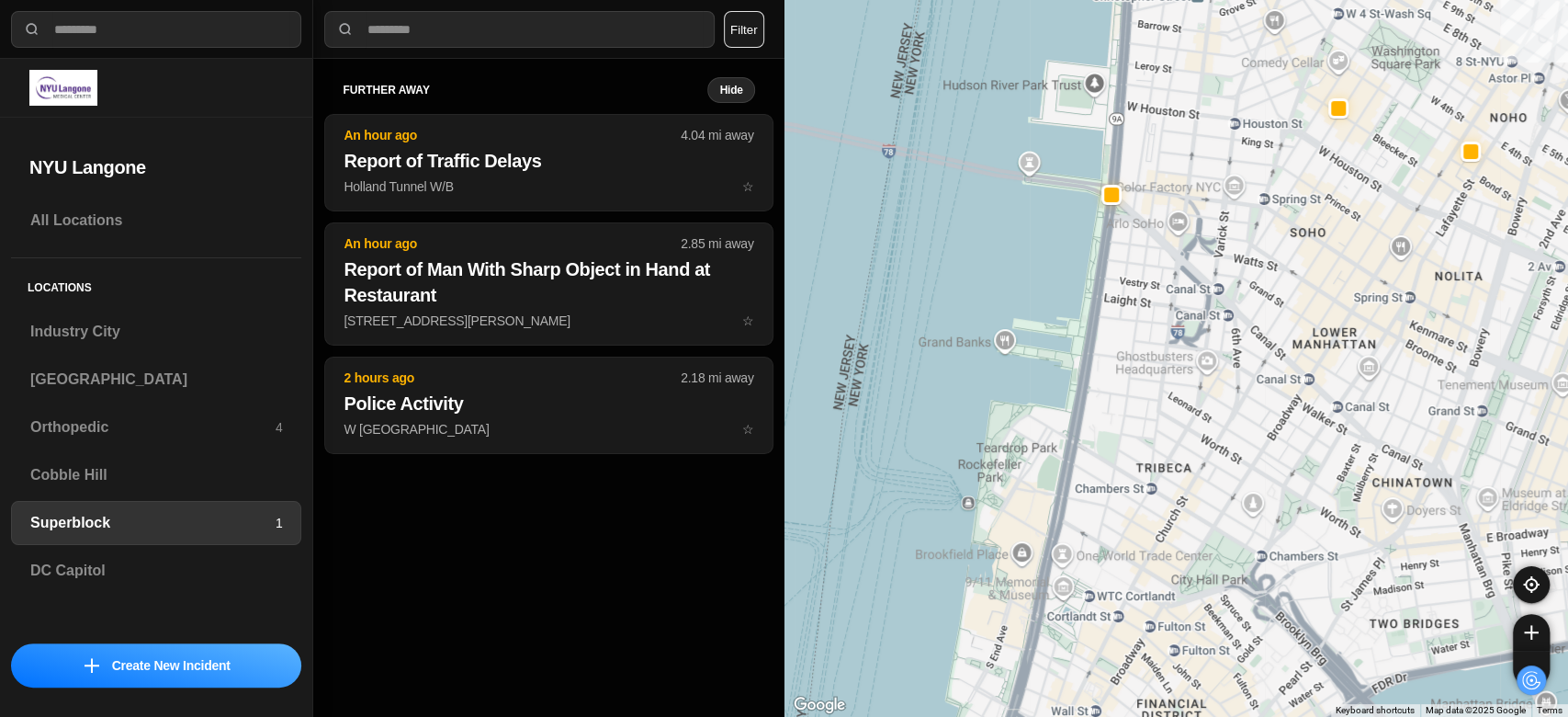
drag, startPoint x: 1236, startPoint y: 468, endPoint x: 1404, endPoint y: 104, distance: 400.9
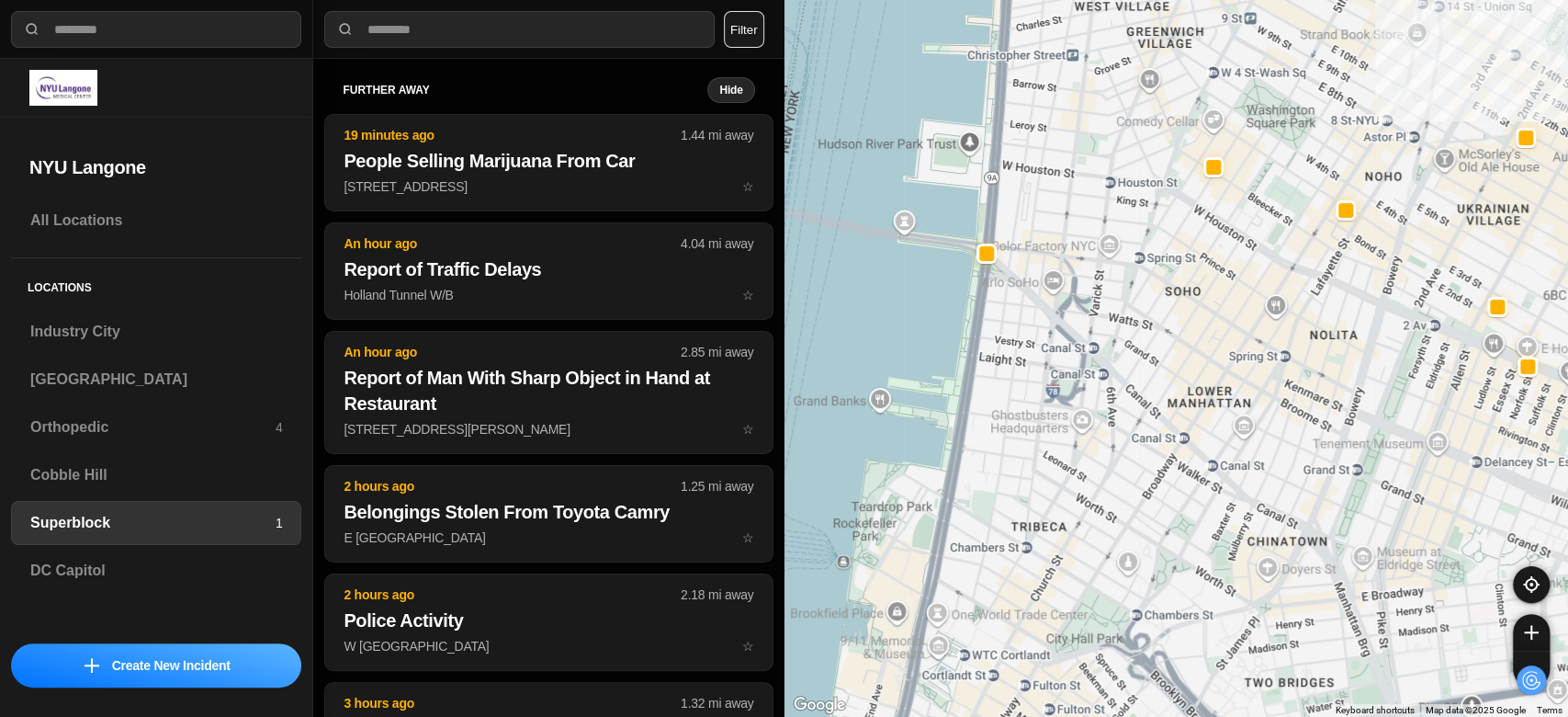
drag, startPoint x: 1237, startPoint y: 498, endPoint x: 1131, endPoint y: 520, distance: 108.3
